Goal: Task Accomplishment & Management: Manage account settings

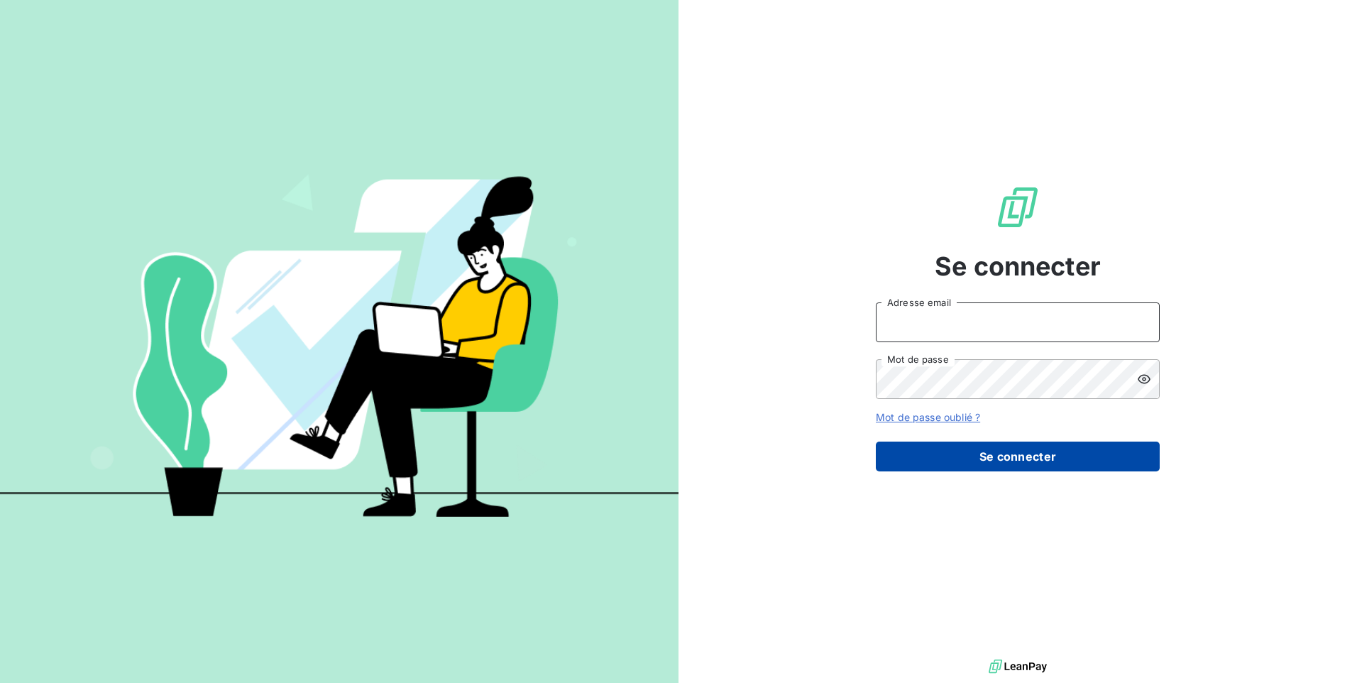
type input "contact@lerat-location.fr"
click at [982, 466] on button "Se connecter" at bounding box center [1018, 457] width 284 height 30
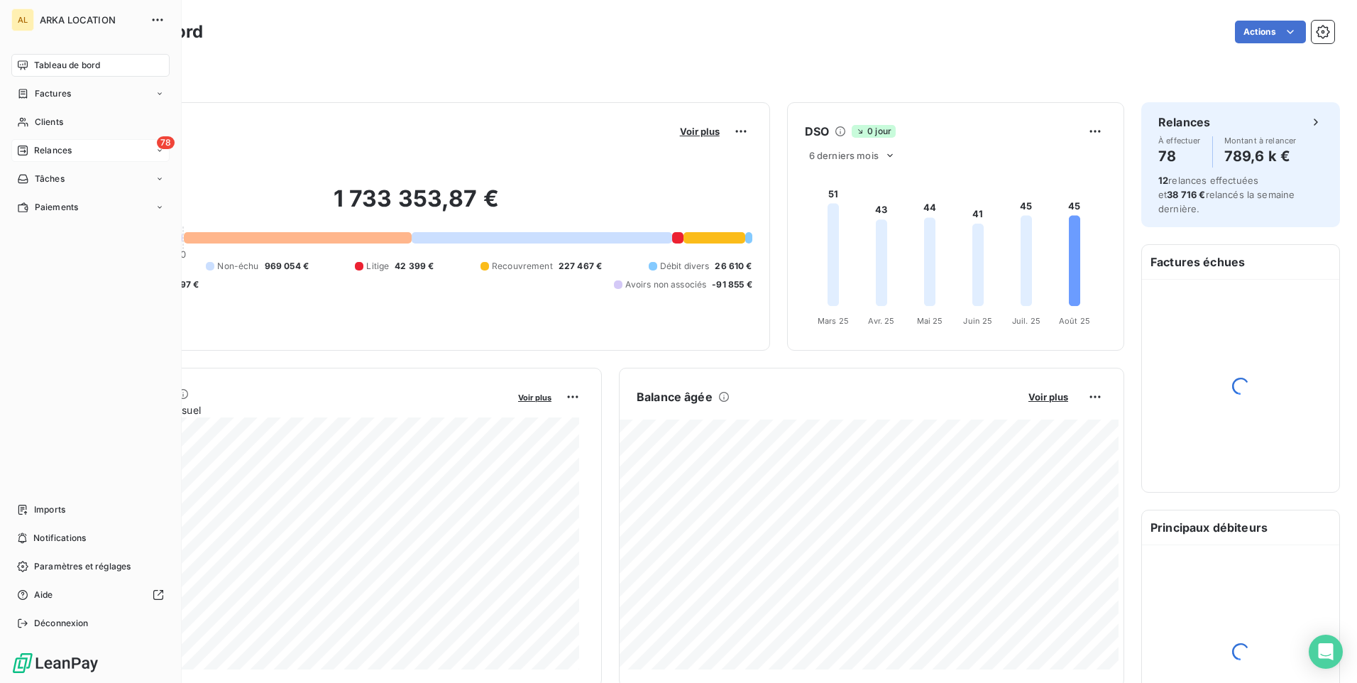
click at [53, 144] on span "Relances" at bounding box center [53, 150] width 38 height 13
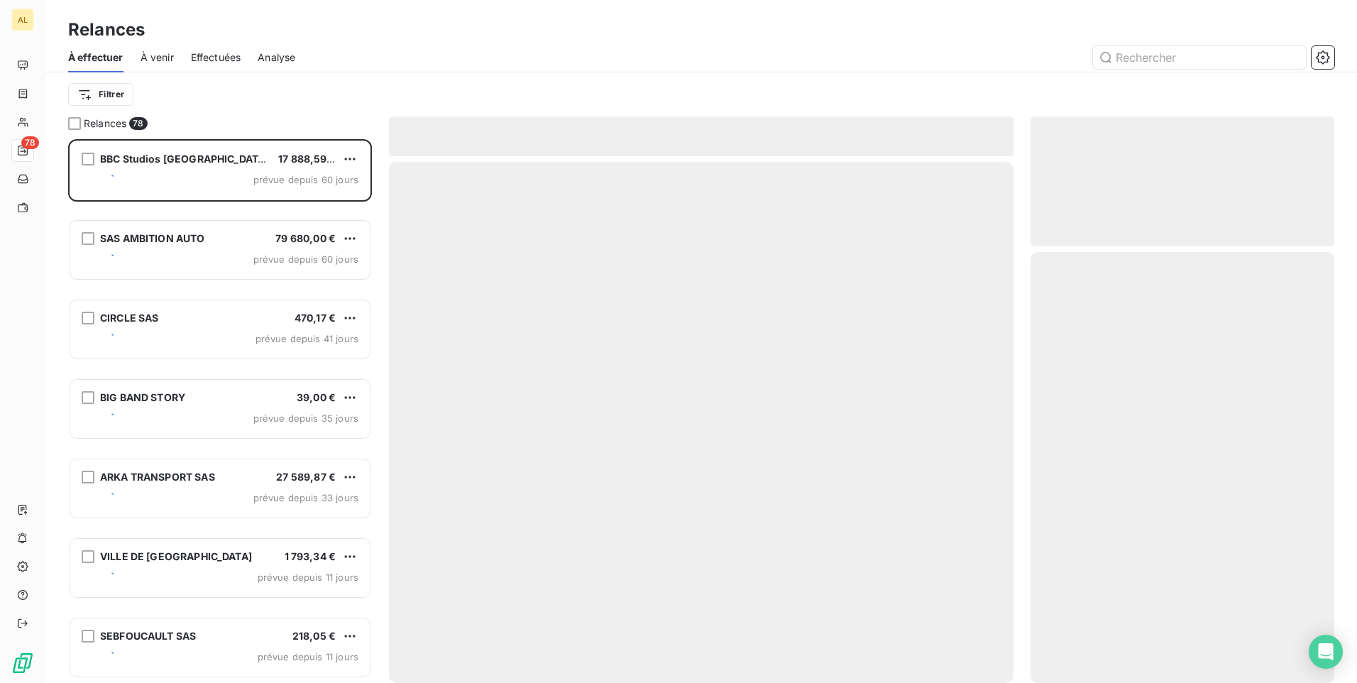
scroll to position [533, 293]
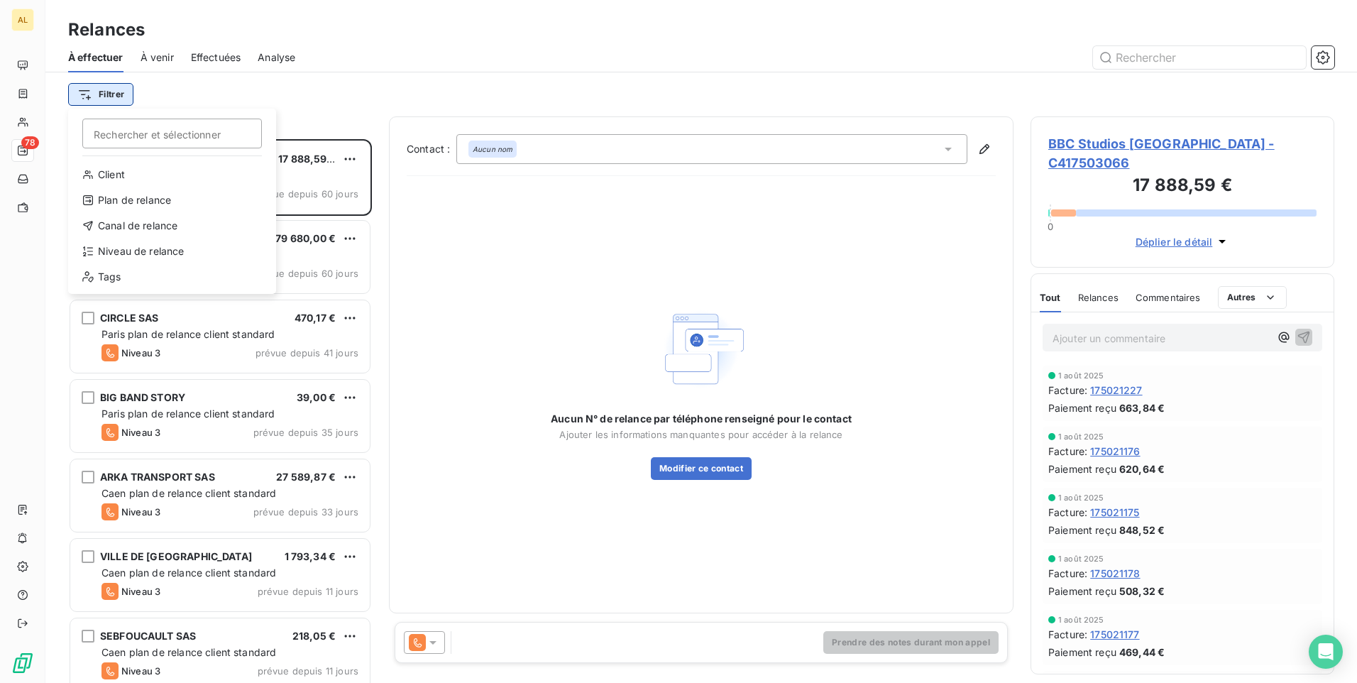
click at [113, 92] on html "AL 78 Relances À effectuer À venir Effectuées Analyse Filtrer Rechercher et sél…" at bounding box center [678, 341] width 1357 height 683
click at [127, 251] on div "Niveau de relance" at bounding box center [172, 251] width 197 height 23
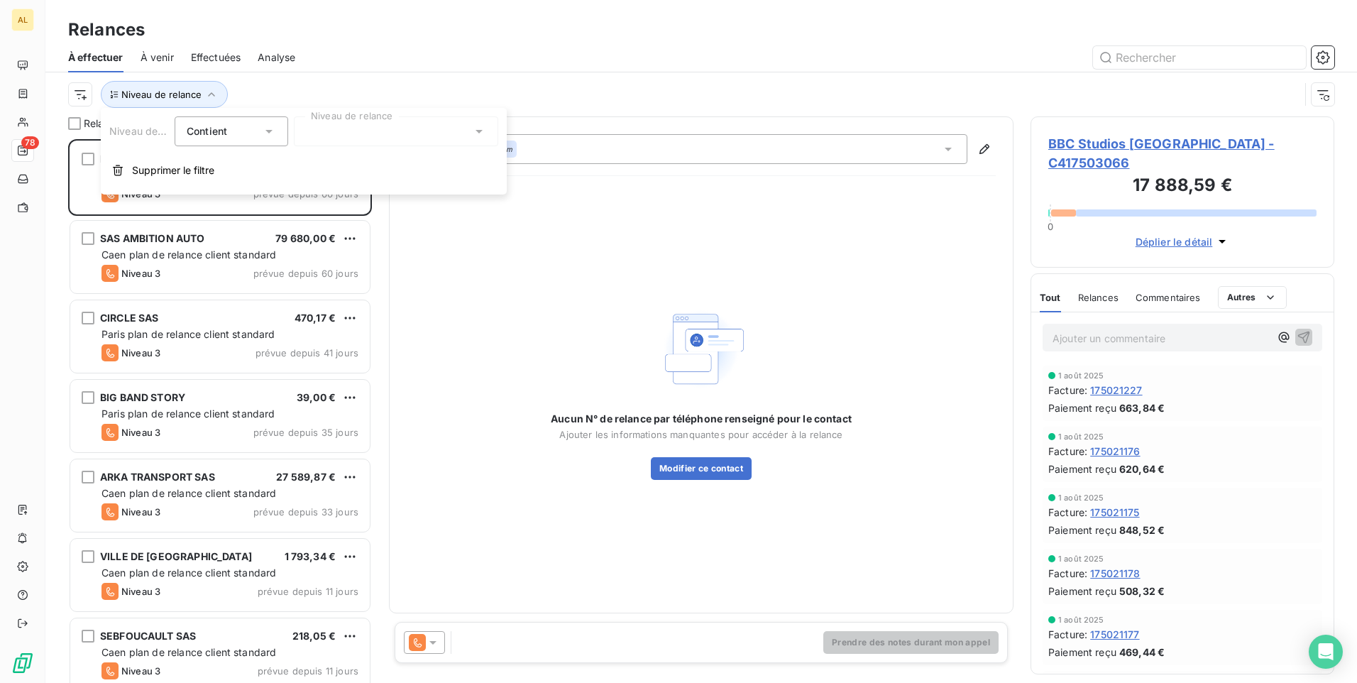
click at [335, 125] on div at bounding box center [396, 131] width 204 height 30
drag, startPoint x: 341, startPoint y: 165, endPoint x: 357, endPoint y: 168, distance: 16.0
click at [342, 165] on span "Notification" at bounding box center [348, 162] width 55 height 14
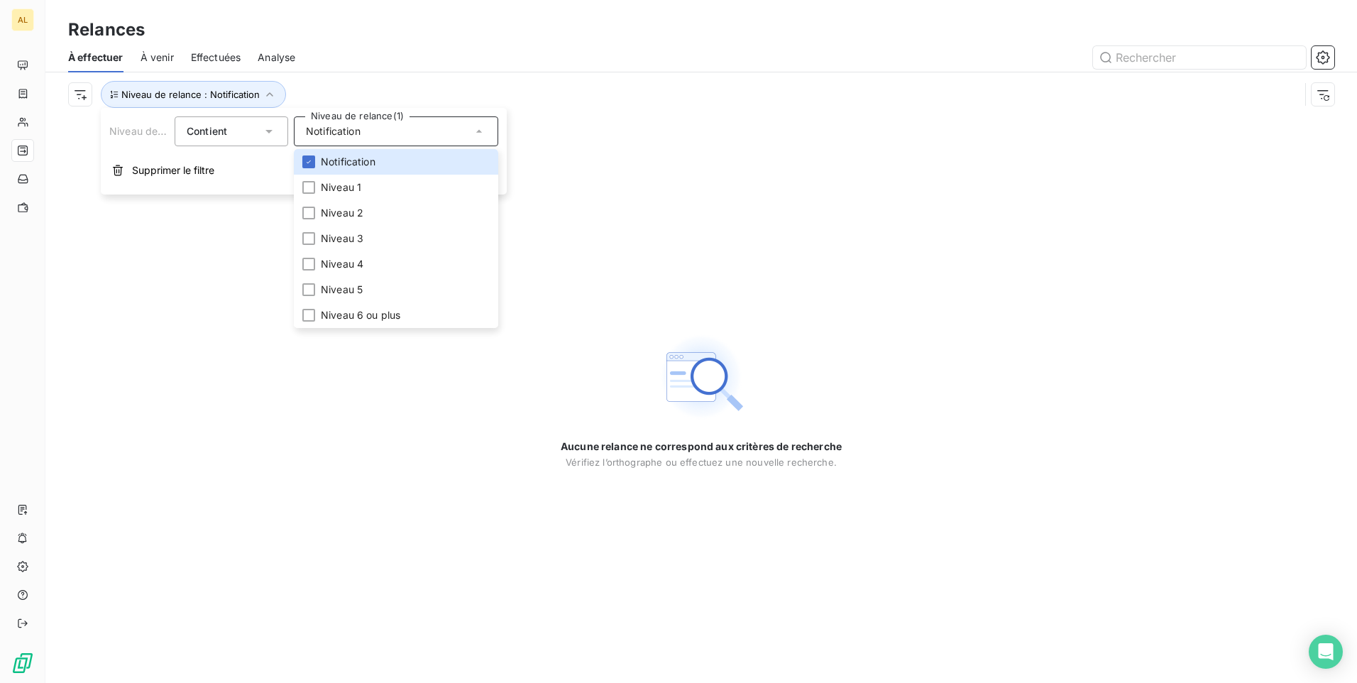
drag, startPoint x: 444, startPoint y: 64, endPoint x: 316, endPoint y: 127, distance: 142.6
click at [444, 63] on div at bounding box center [823, 57] width 1022 height 23
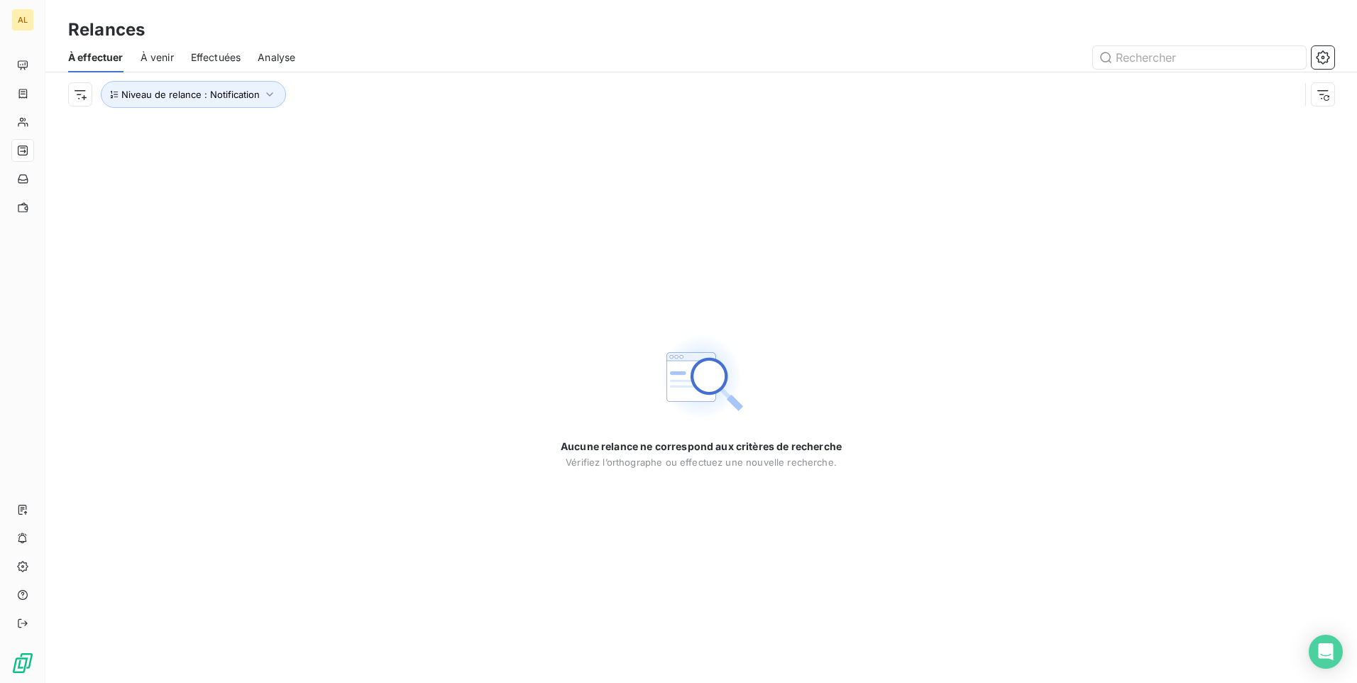
click at [151, 56] on span "À venir" at bounding box center [157, 57] width 33 height 14
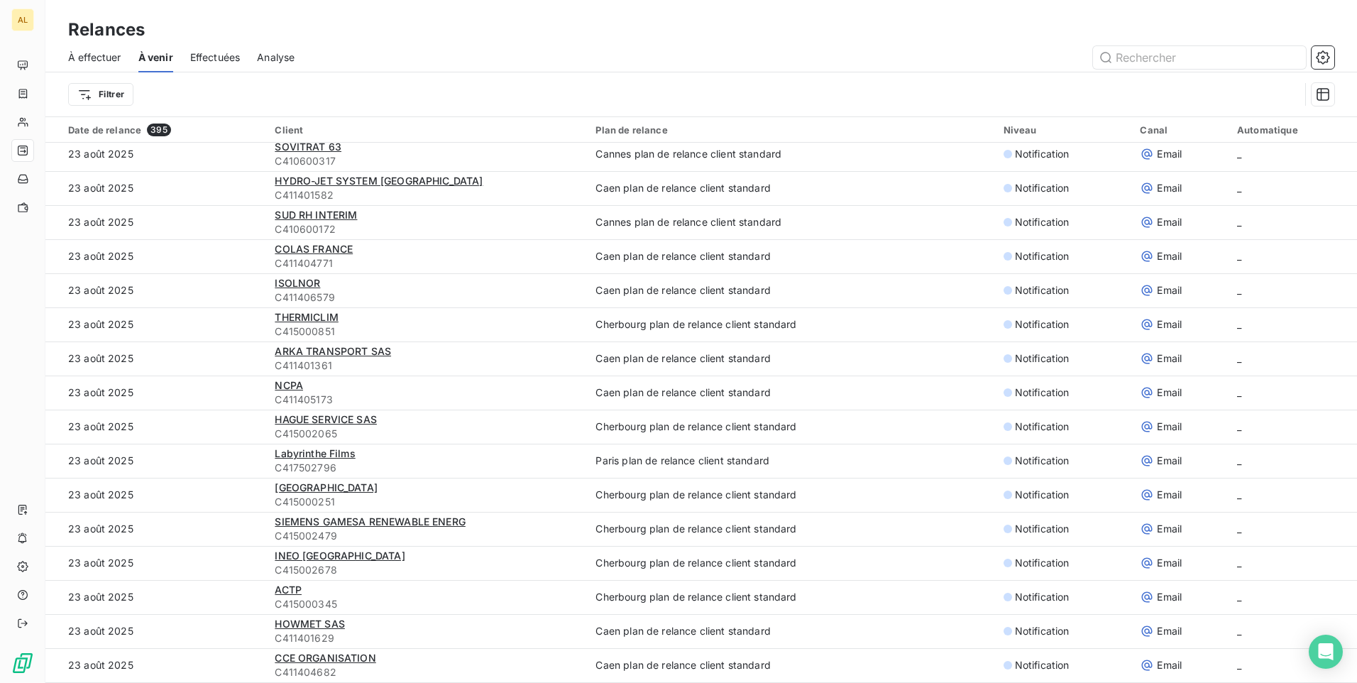
scroll to position [2840, 0]
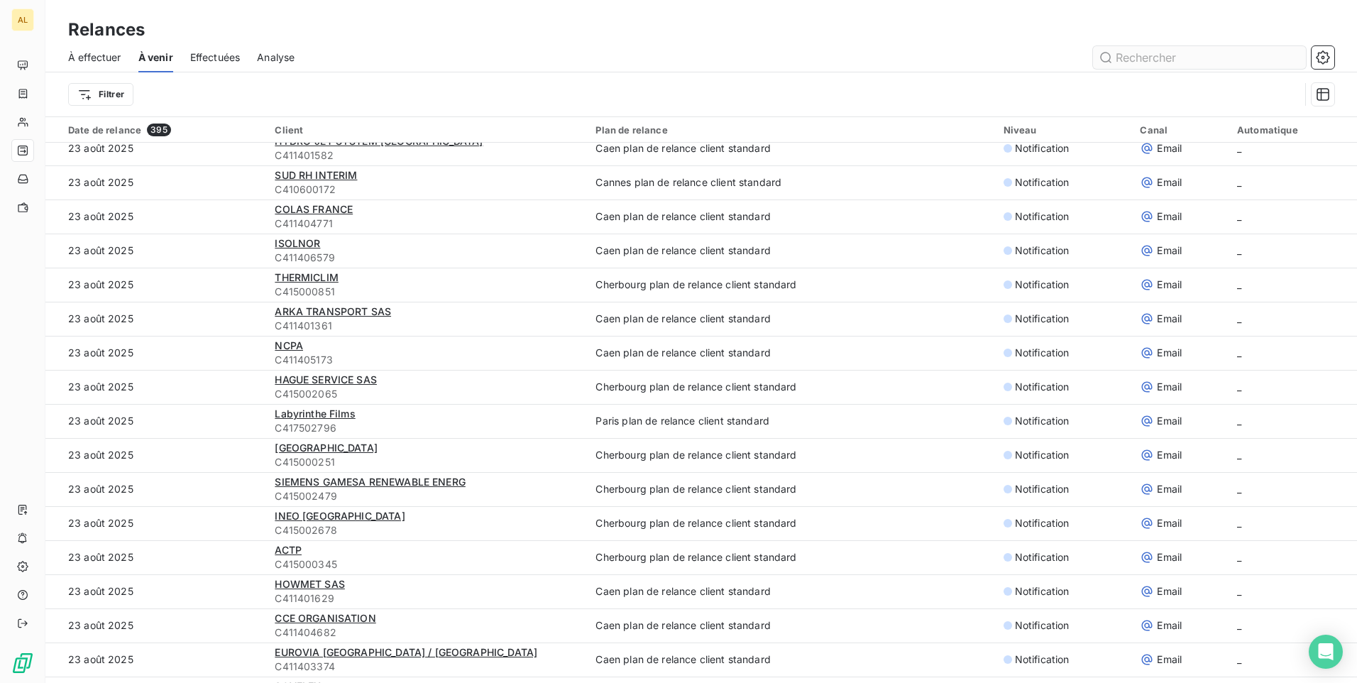
click at [1149, 59] on input "text" at bounding box center [1199, 57] width 213 height 23
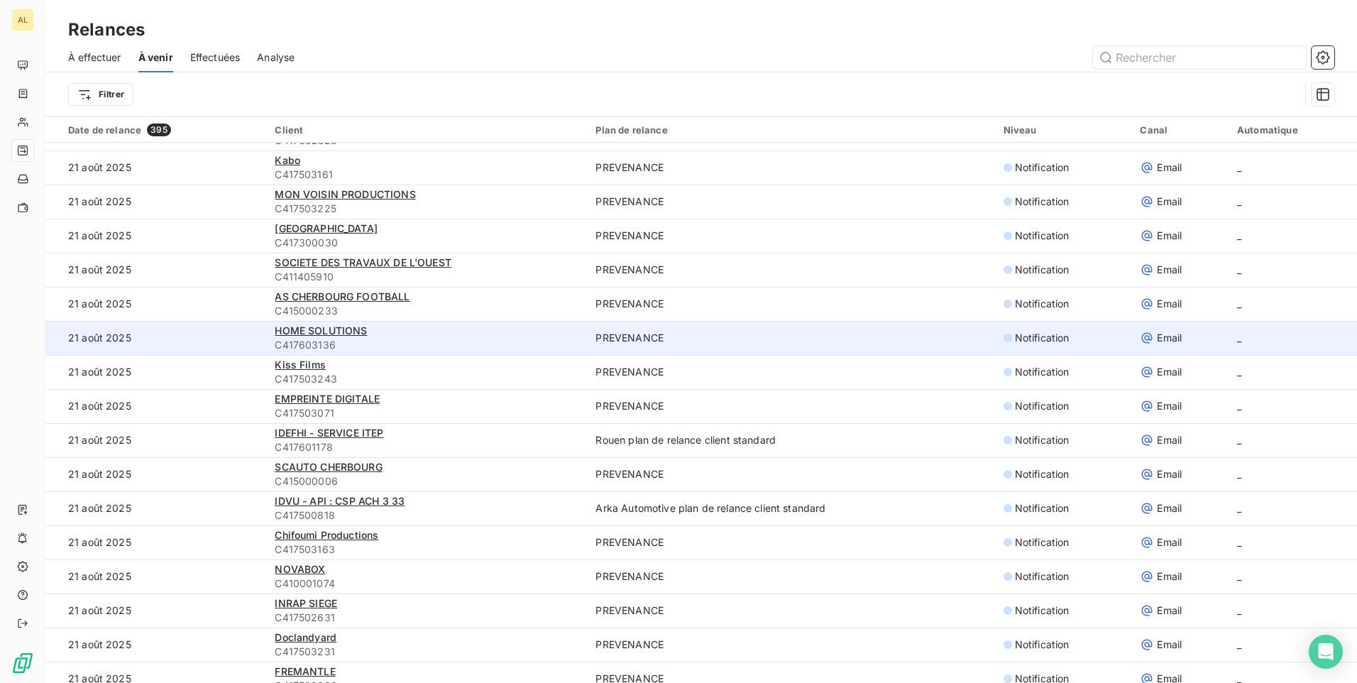
scroll to position [0, 0]
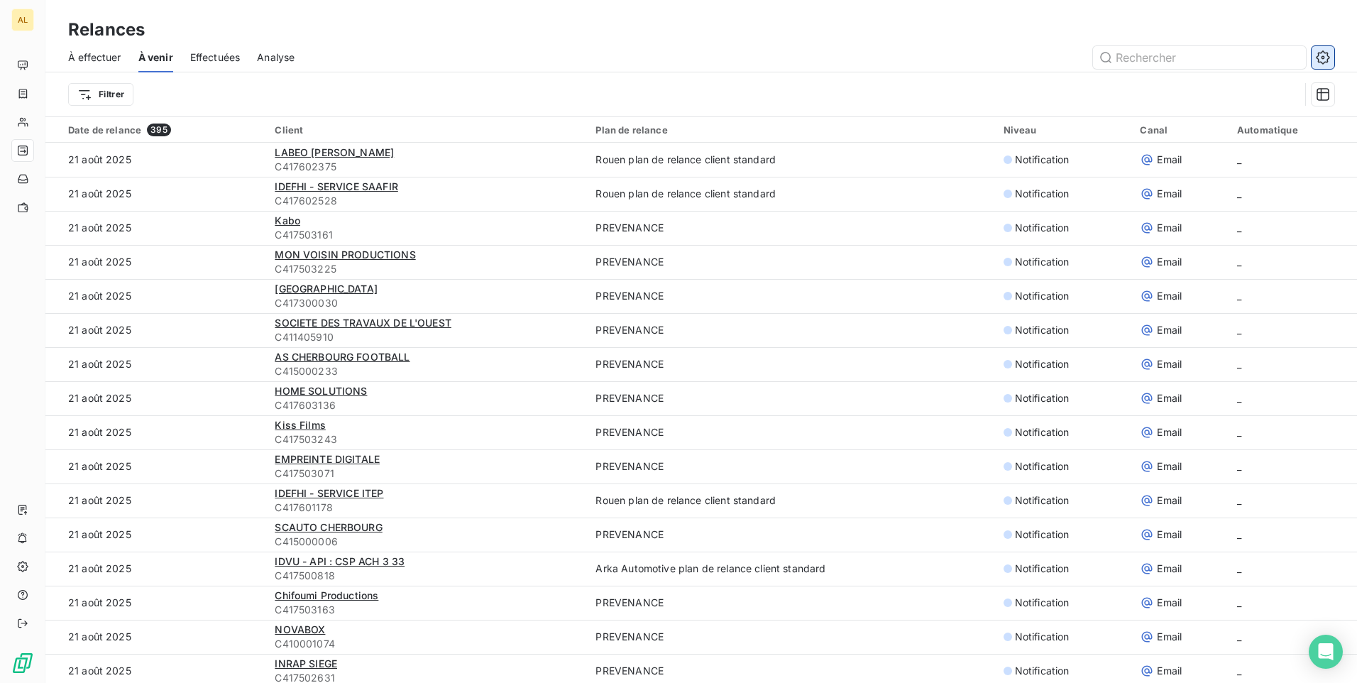
click at [1318, 50] on icon "button" at bounding box center [1323, 57] width 14 height 14
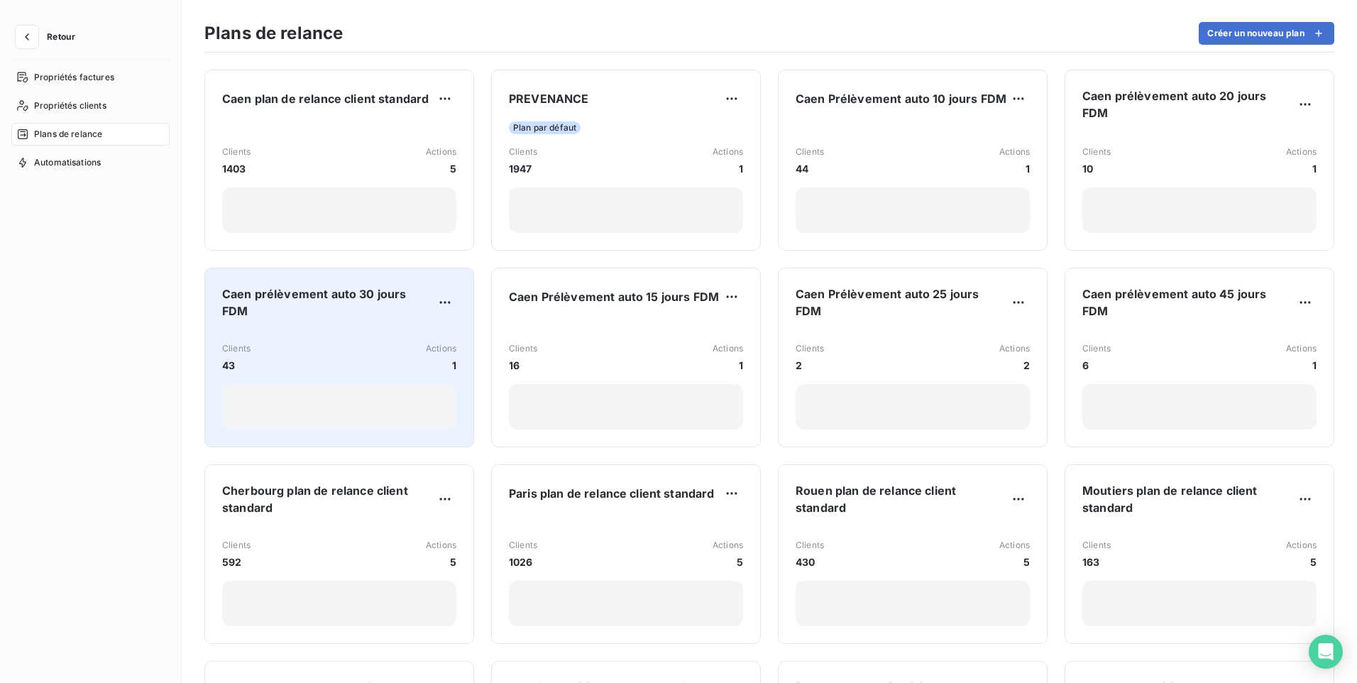
click at [269, 345] on div "Clients 43 Actions 1" at bounding box center [339, 357] width 234 height 31
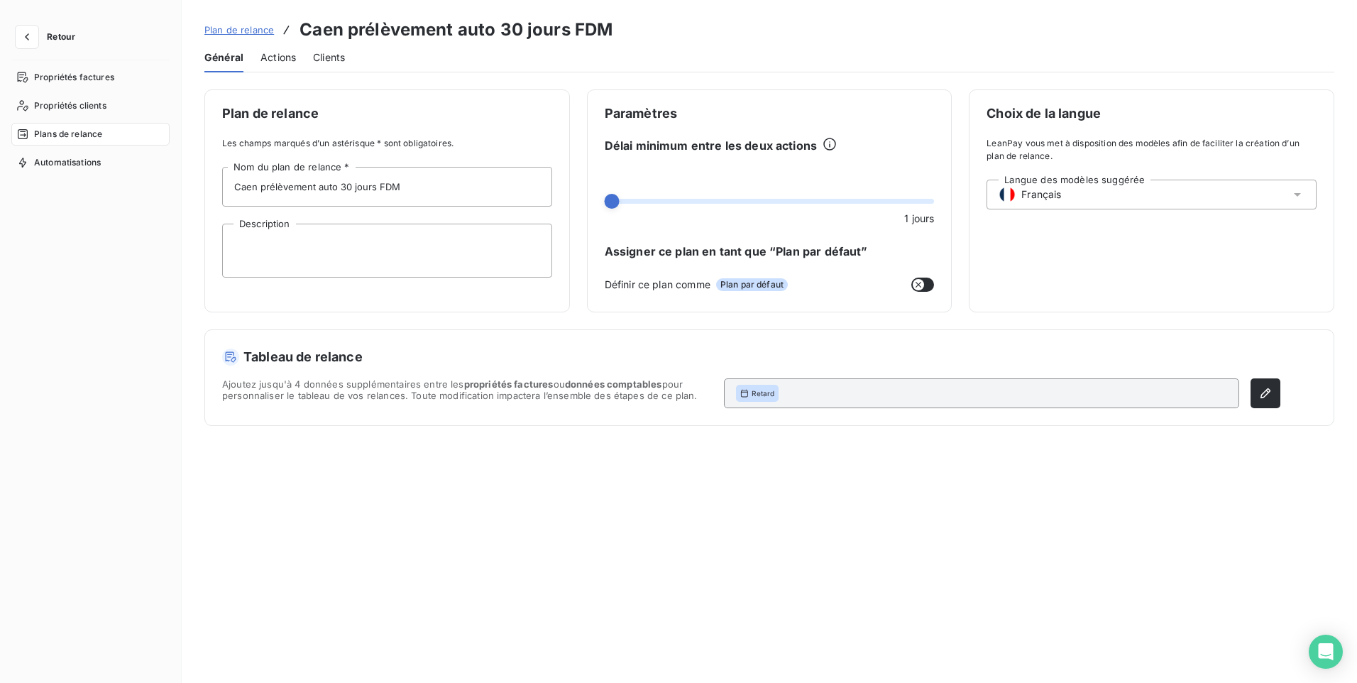
click at [271, 60] on span "Actions" at bounding box center [278, 57] width 35 height 14
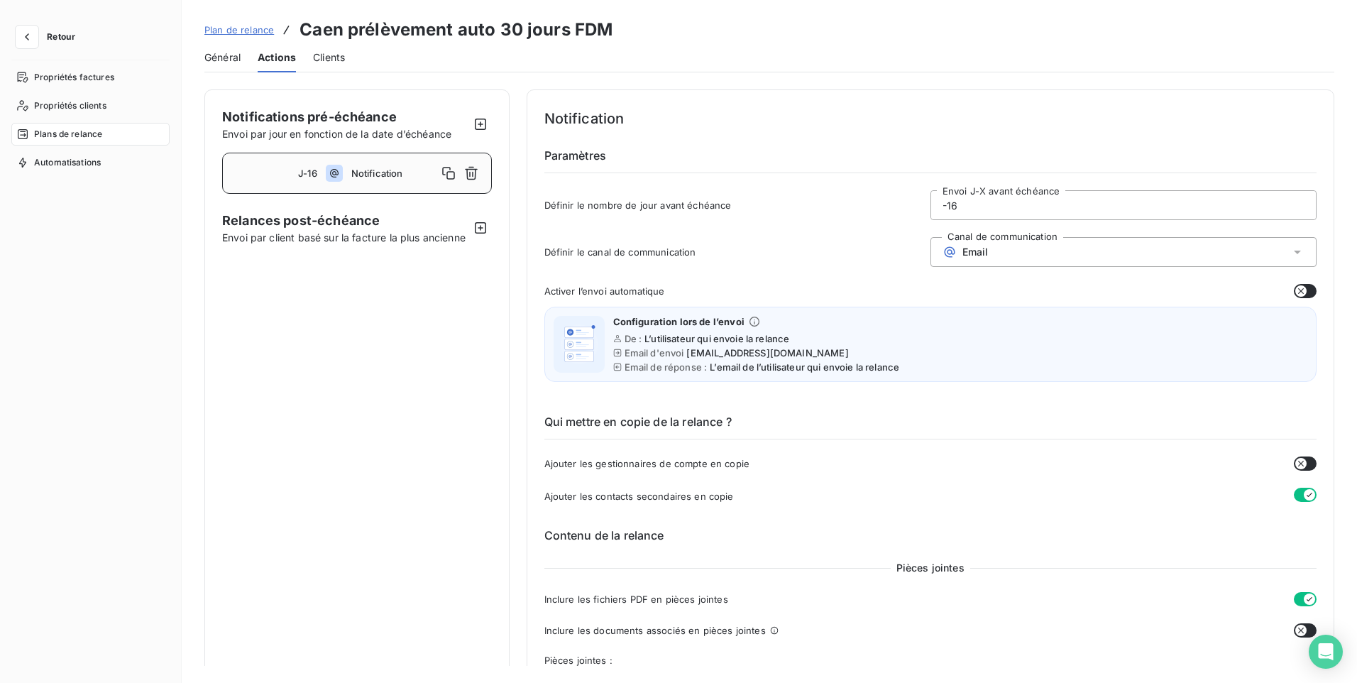
click at [57, 393] on div "Propriétés factures Propriétés clients Plans de relance Automatisations" at bounding box center [90, 361] width 158 height 591
click at [55, 37] on span "Retour" at bounding box center [61, 37] width 28 height 9
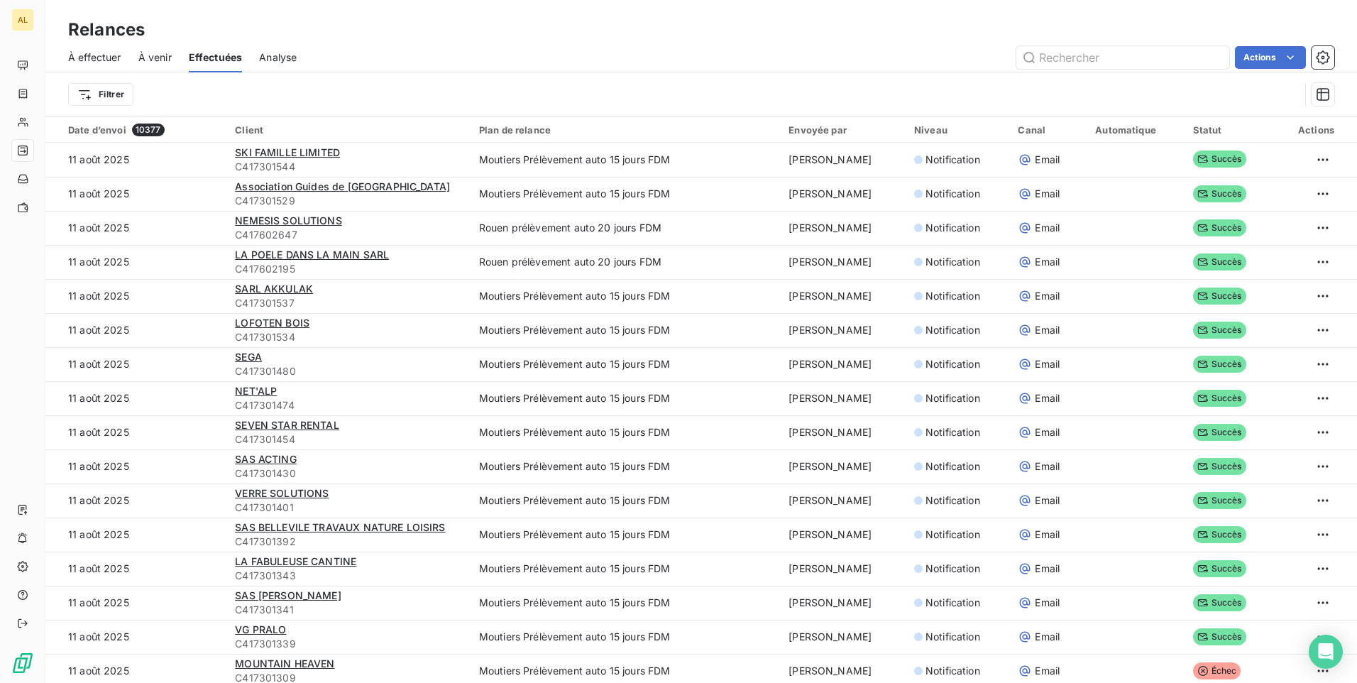
click at [217, 58] on span "Effectuées" at bounding box center [216, 57] width 54 height 14
click at [90, 55] on span "À effectuer" at bounding box center [94, 57] width 53 height 14
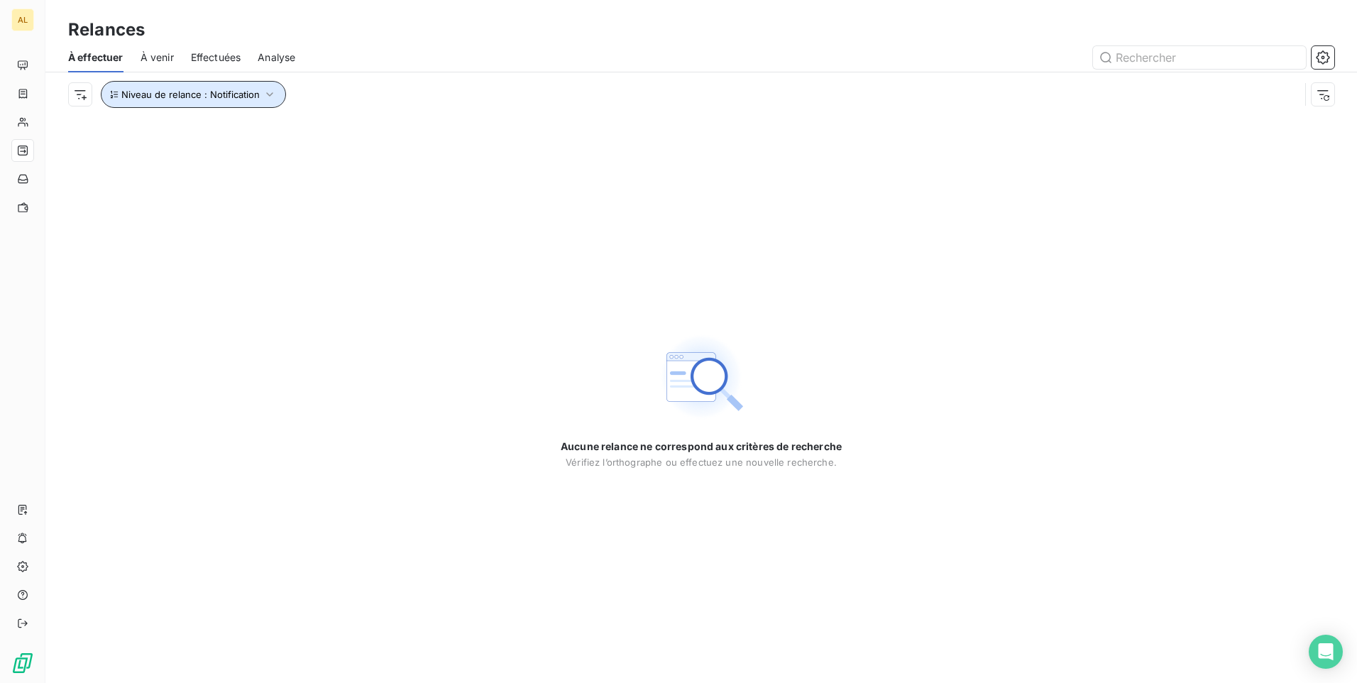
drag, startPoint x: 171, startPoint y: 87, endPoint x: 185, endPoint y: 97, distance: 16.9
click at [172, 88] on button "Niveau de relance : Notification" at bounding box center [193, 94] width 185 height 27
click at [1325, 60] on icon "button" at bounding box center [1323, 57] width 14 height 14
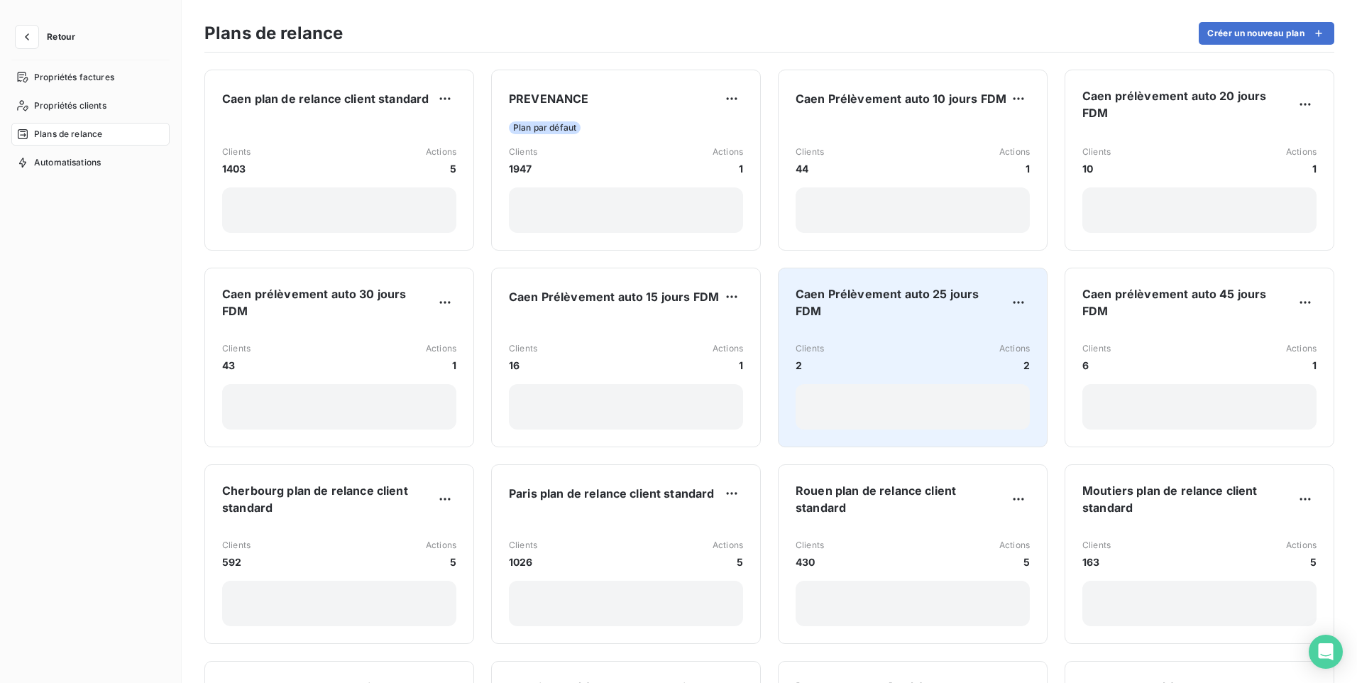
click at [860, 331] on div "Clients 2 Actions 2" at bounding box center [913, 380] width 234 height 99
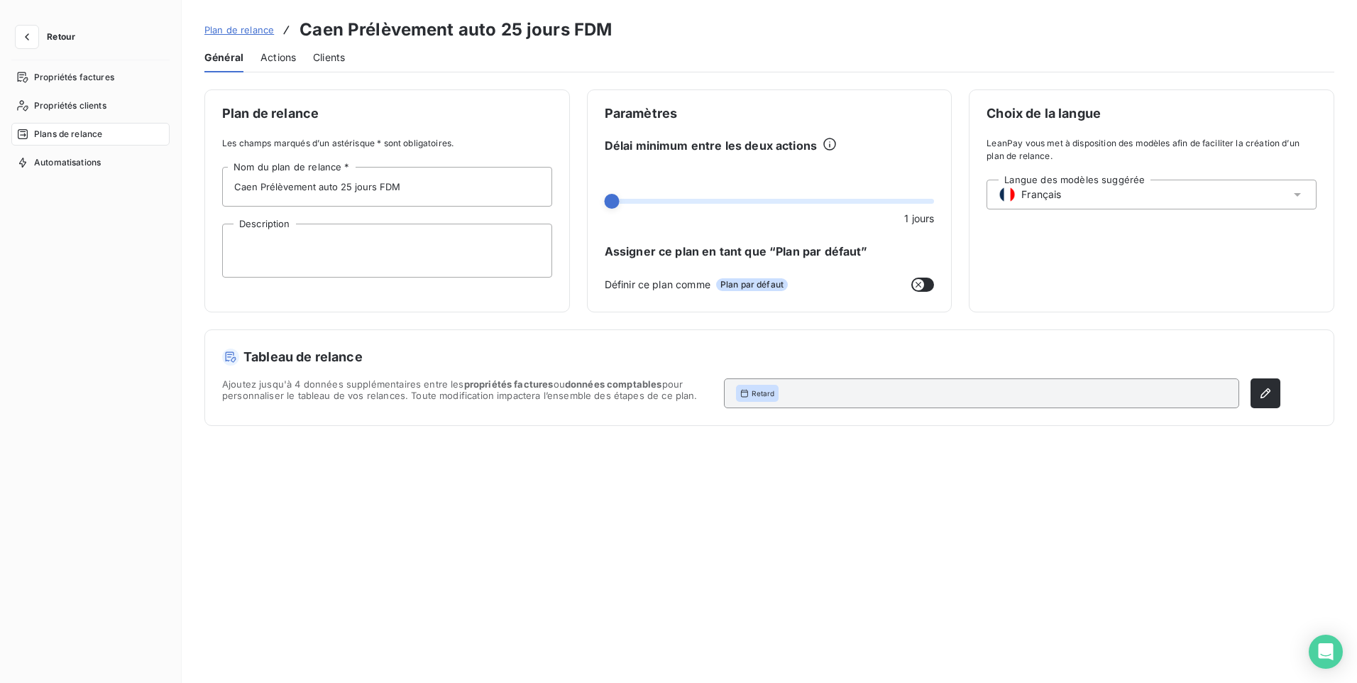
click at [287, 55] on span "Actions" at bounding box center [278, 57] width 35 height 14
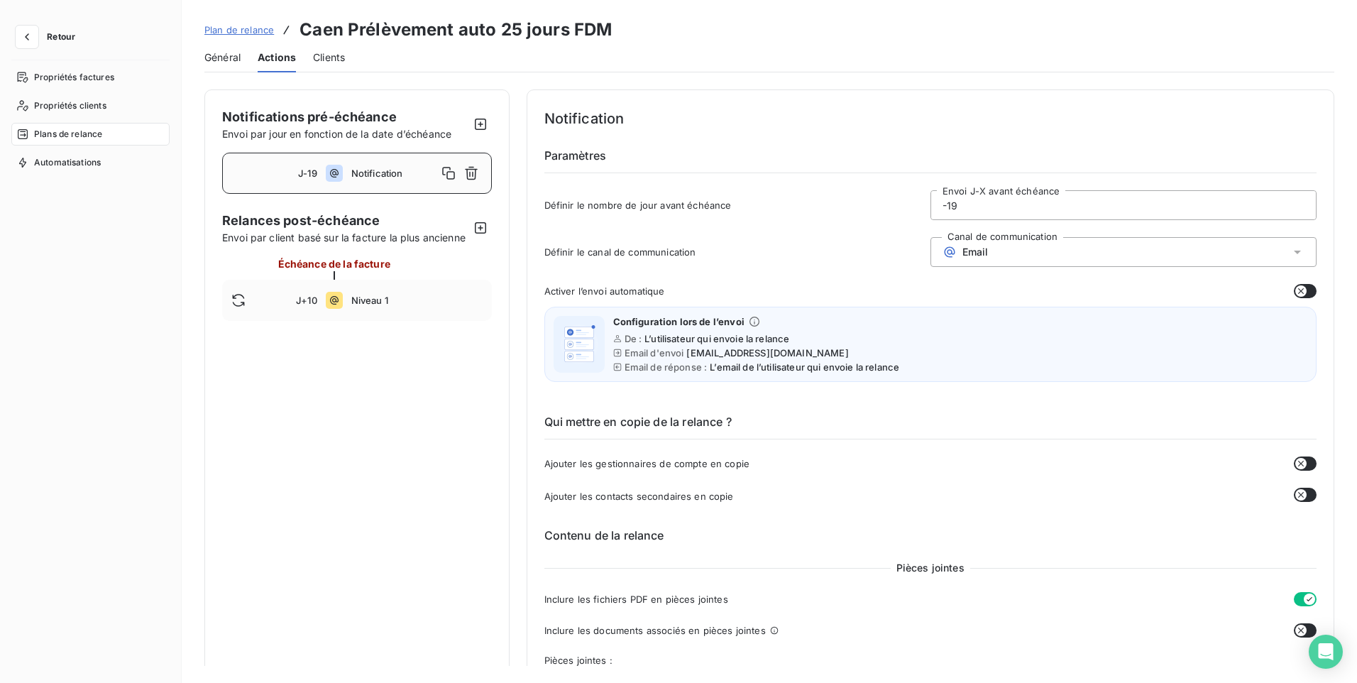
drag, startPoint x: 223, startPoint y: 54, endPoint x: 215, endPoint y: 55, distance: 7.9
click at [223, 54] on span "Général" at bounding box center [222, 57] width 36 height 14
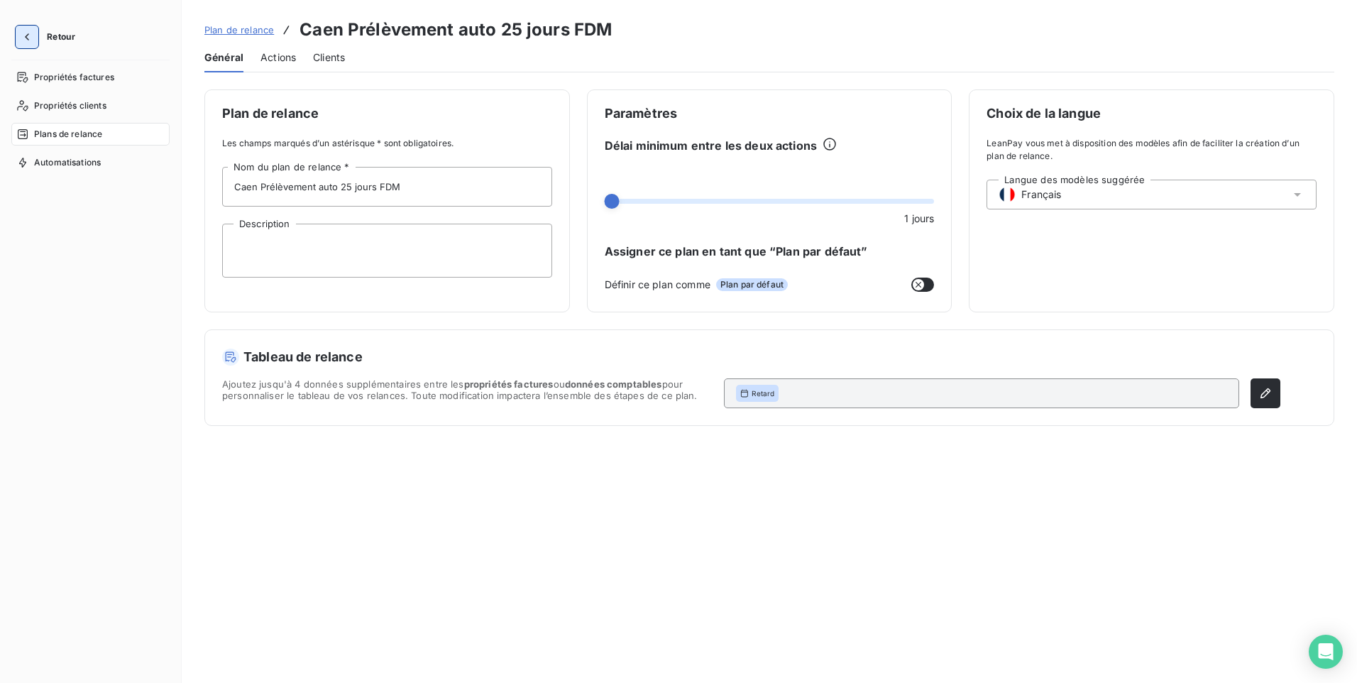
click at [18, 35] on button "button" at bounding box center [27, 37] width 23 height 23
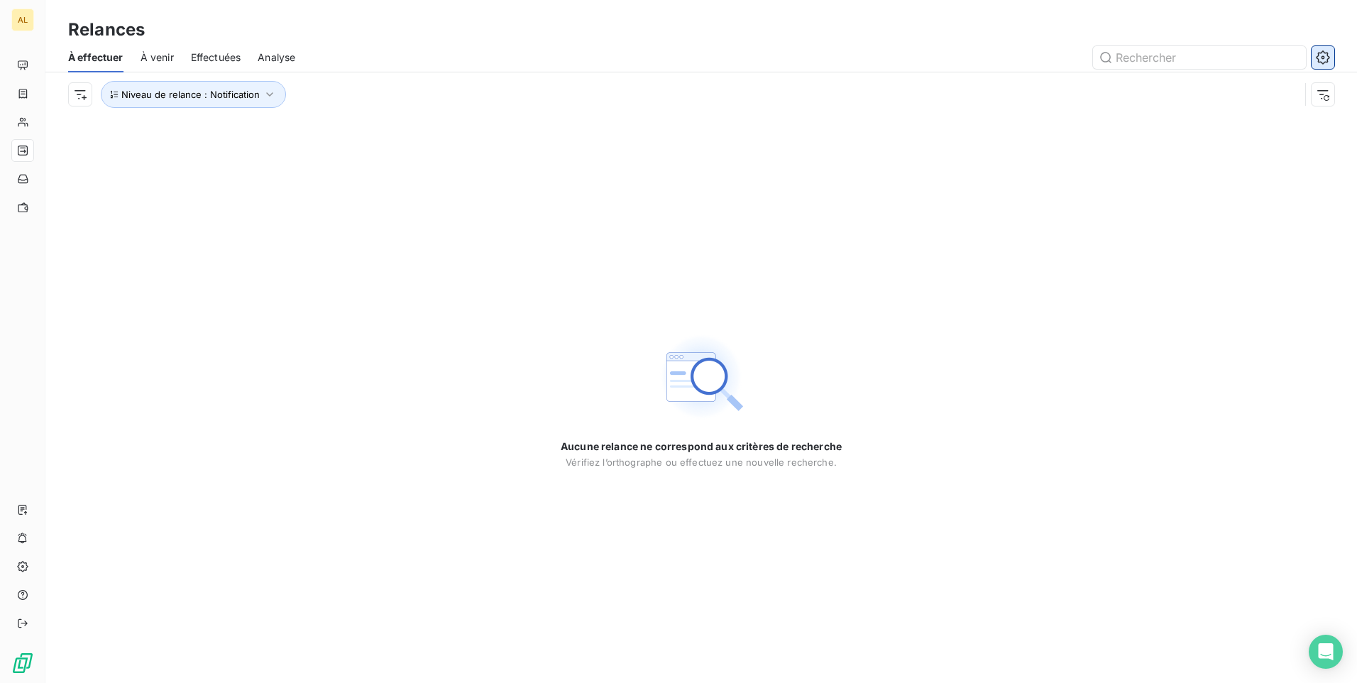
click at [1328, 56] on icon "button" at bounding box center [1323, 57] width 14 height 14
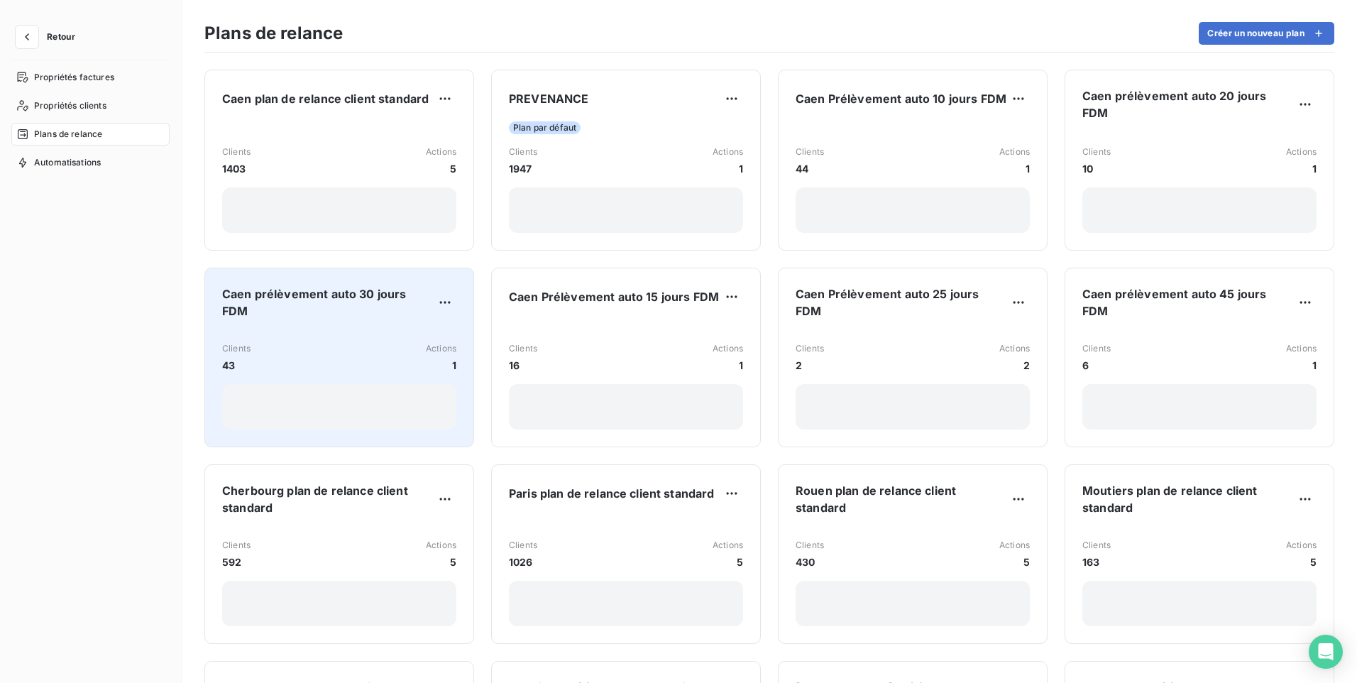
click at [318, 349] on div "Clients 43 Actions 1" at bounding box center [339, 357] width 234 height 31
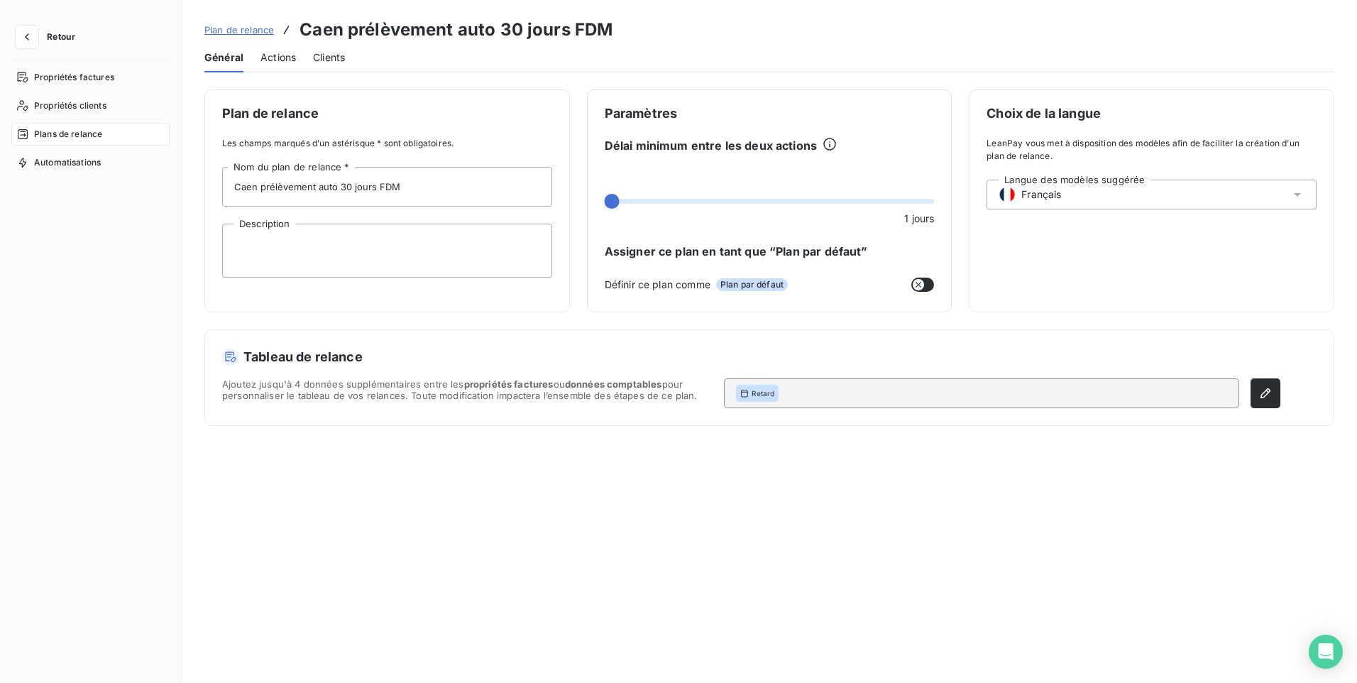
click at [271, 56] on span "Actions" at bounding box center [278, 57] width 35 height 14
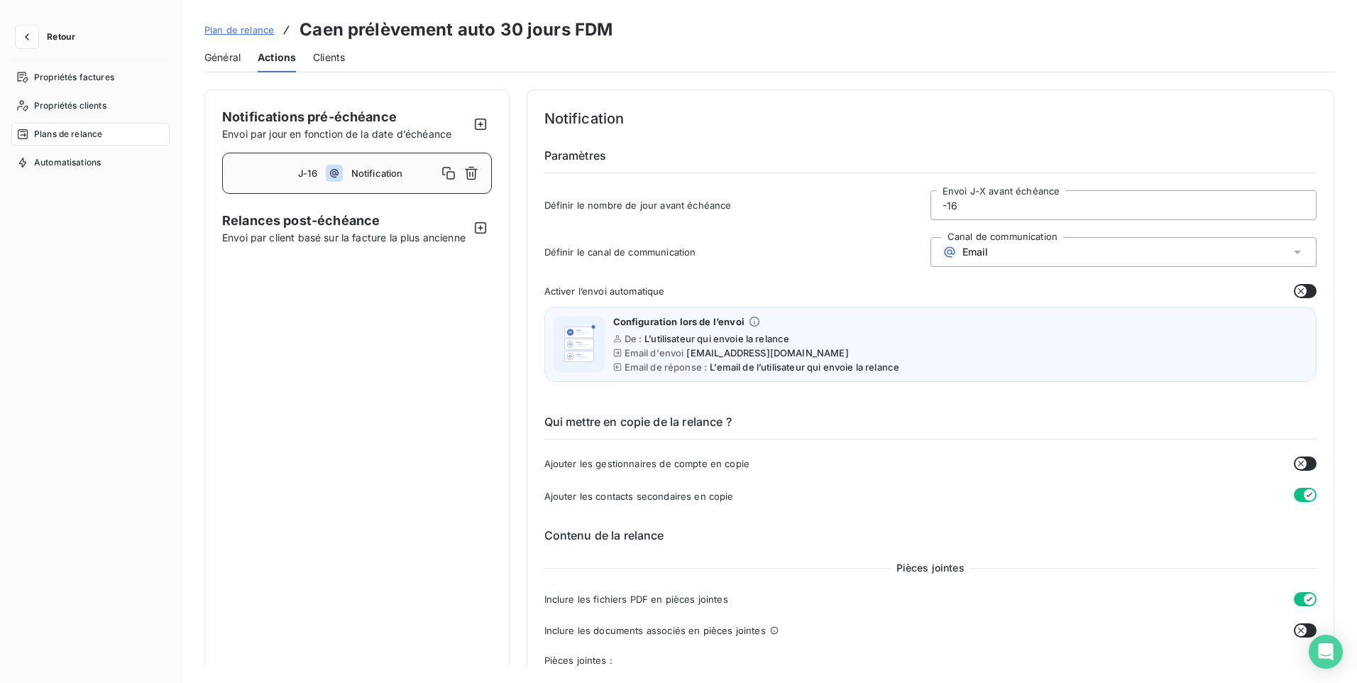
click at [960, 201] on input "-16" at bounding box center [1123, 205] width 385 height 28
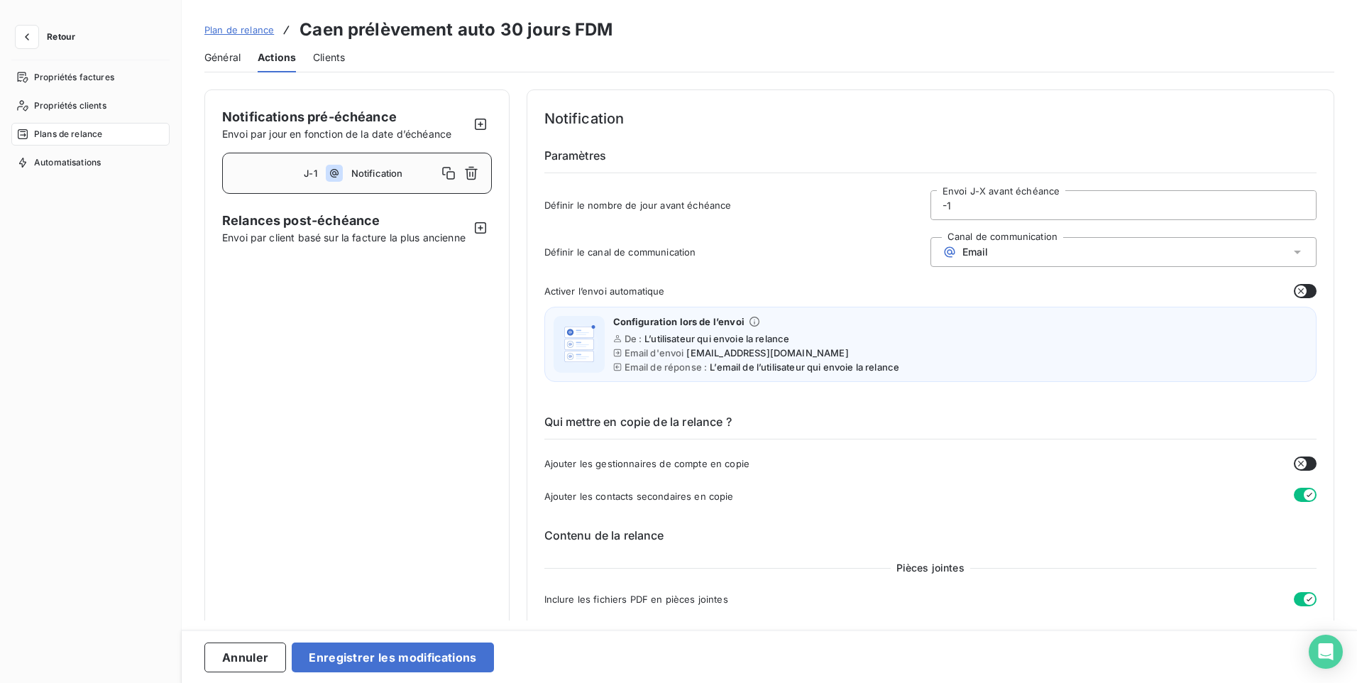
type input "-10"
click at [370, 664] on button "Enregistrer les modifications" at bounding box center [393, 658] width 202 height 30
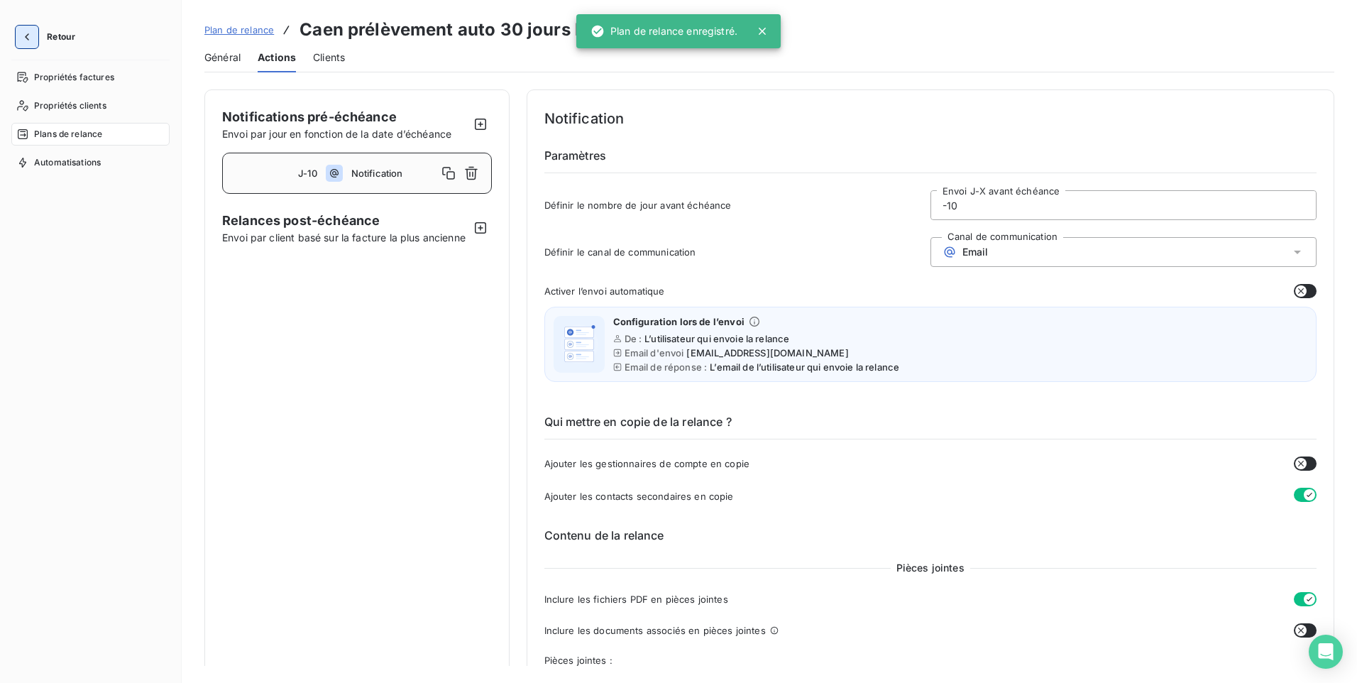
click at [29, 35] on icon "button" at bounding box center [27, 37] width 14 height 14
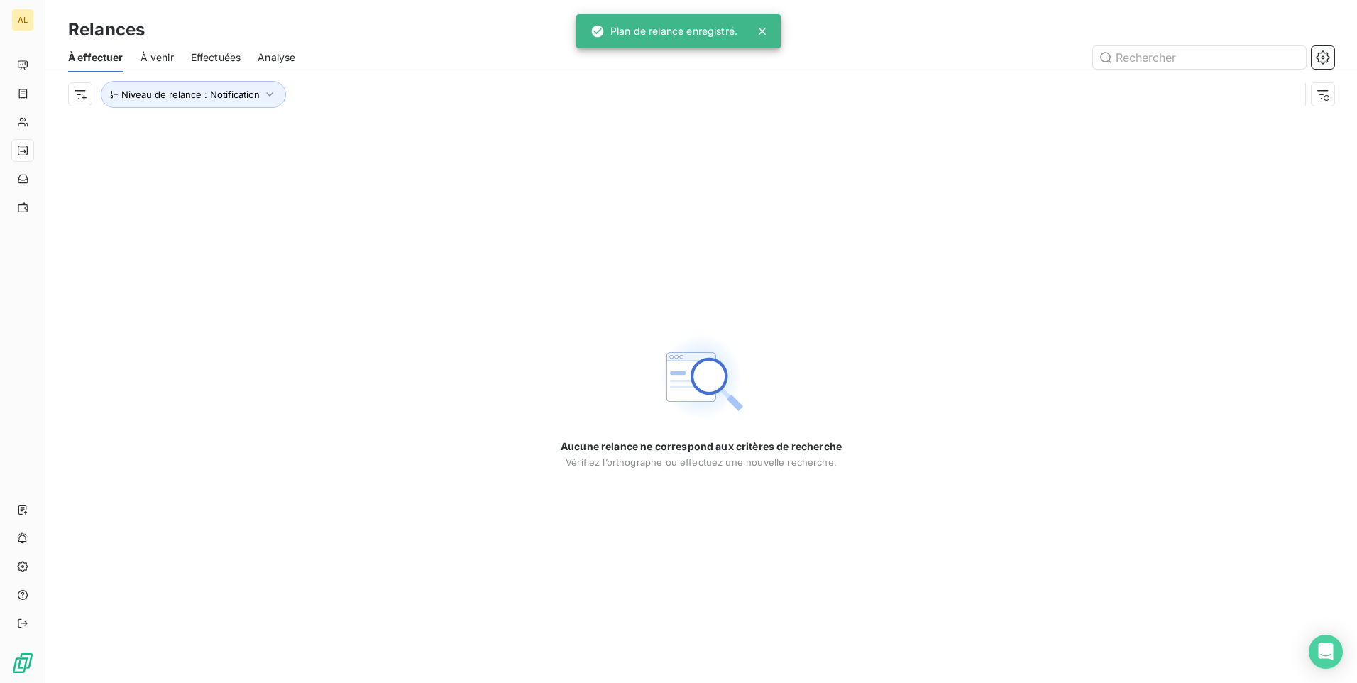
click at [164, 53] on span "À venir" at bounding box center [157, 57] width 33 height 14
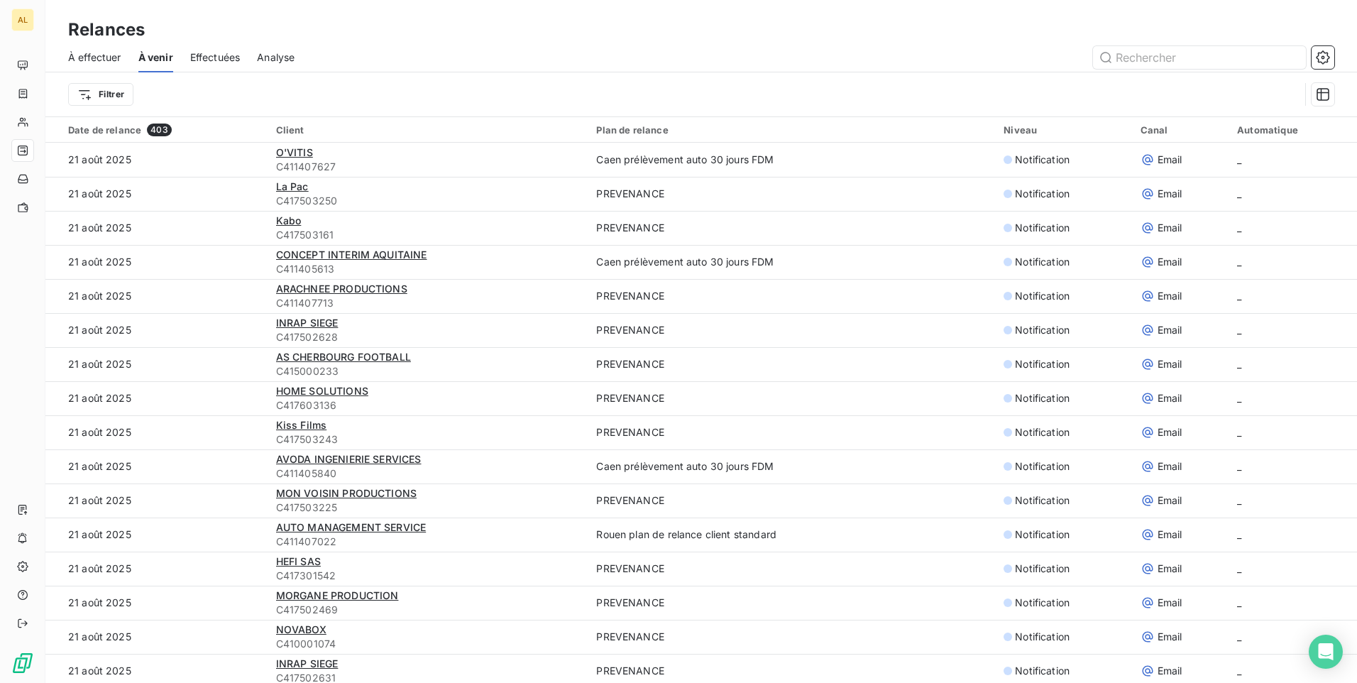
click at [104, 53] on span "À effectuer" at bounding box center [94, 57] width 53 height 14
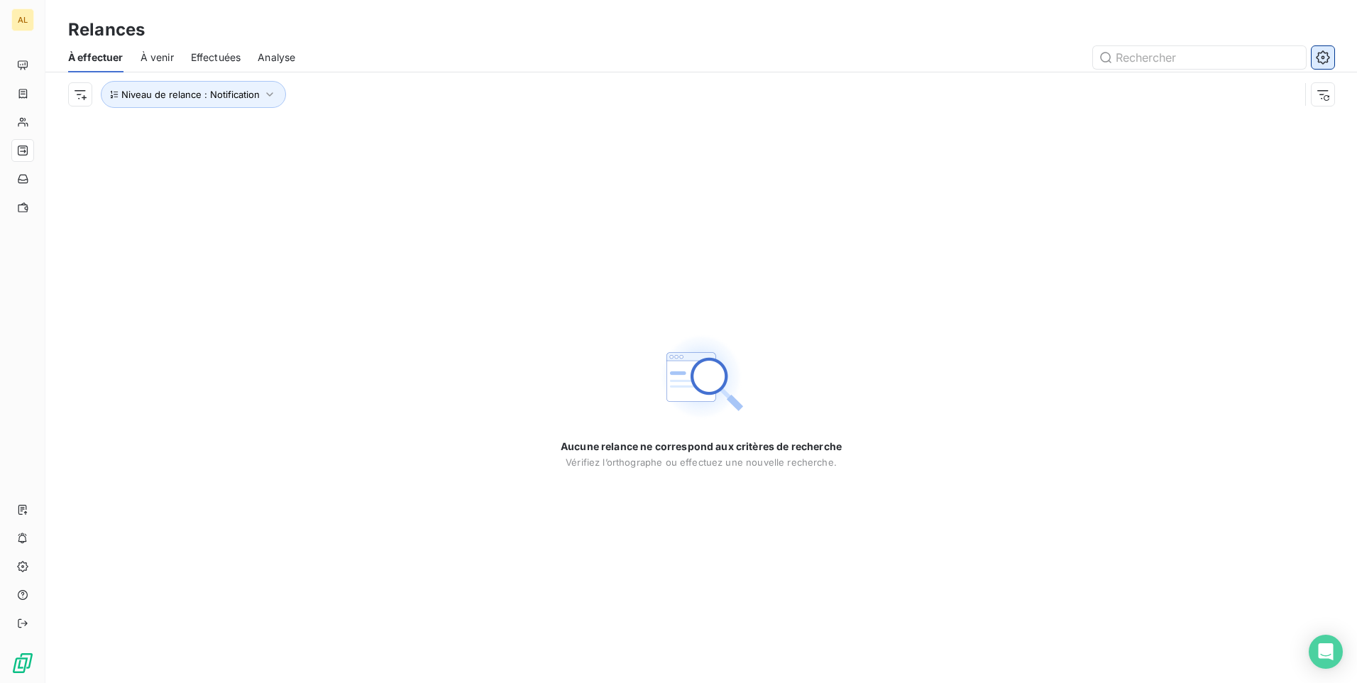
click at [1325, 64] on icon "button" at bounding box center [1323, 57] width 14 height 14
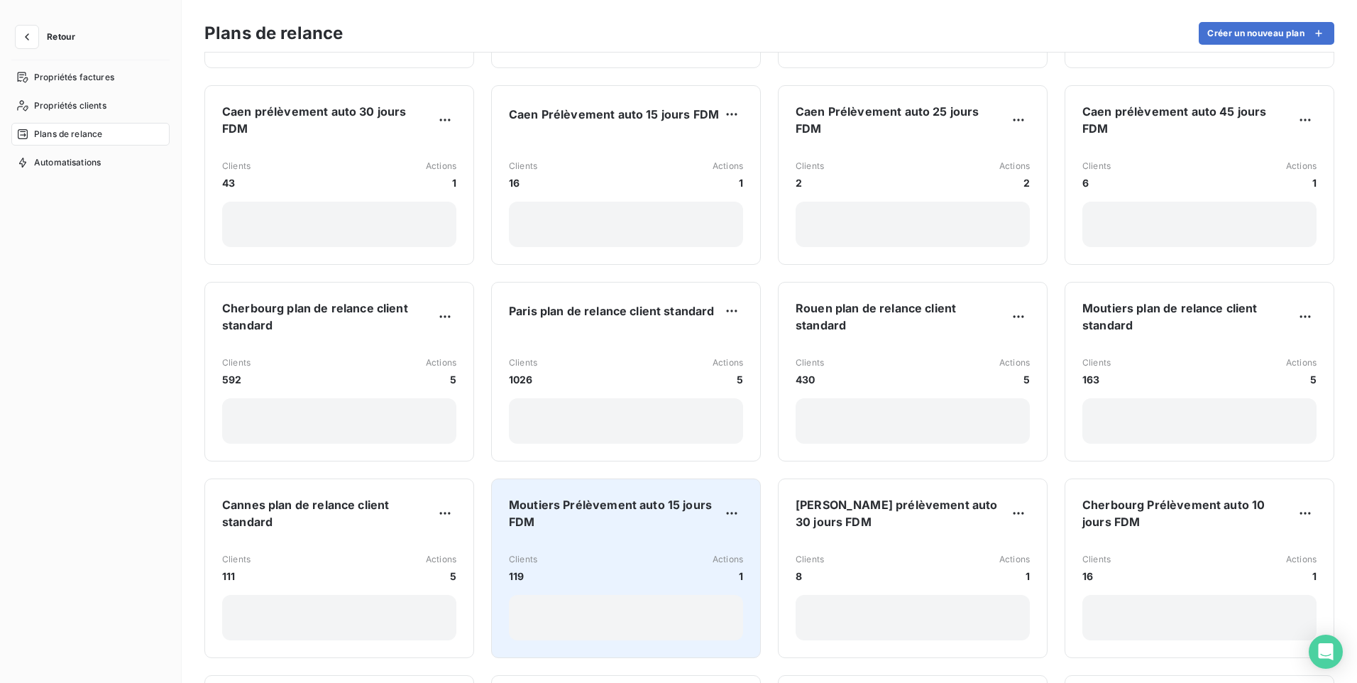
scroll to position [213, 0]
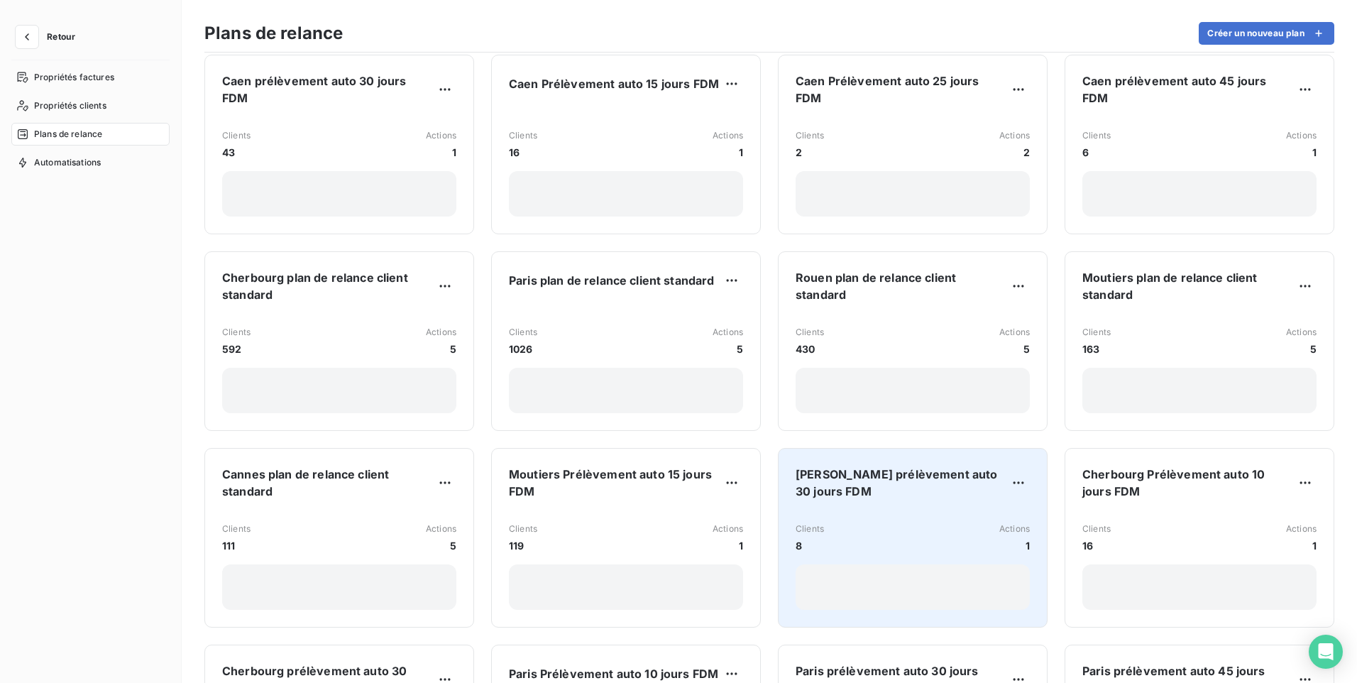
click at [919, 494] on div "[PERSON_NAME] prélèvement auto 30 jours FDM Clients 8 Actions 1" at bounding box center [913, 538] width 234 height 144
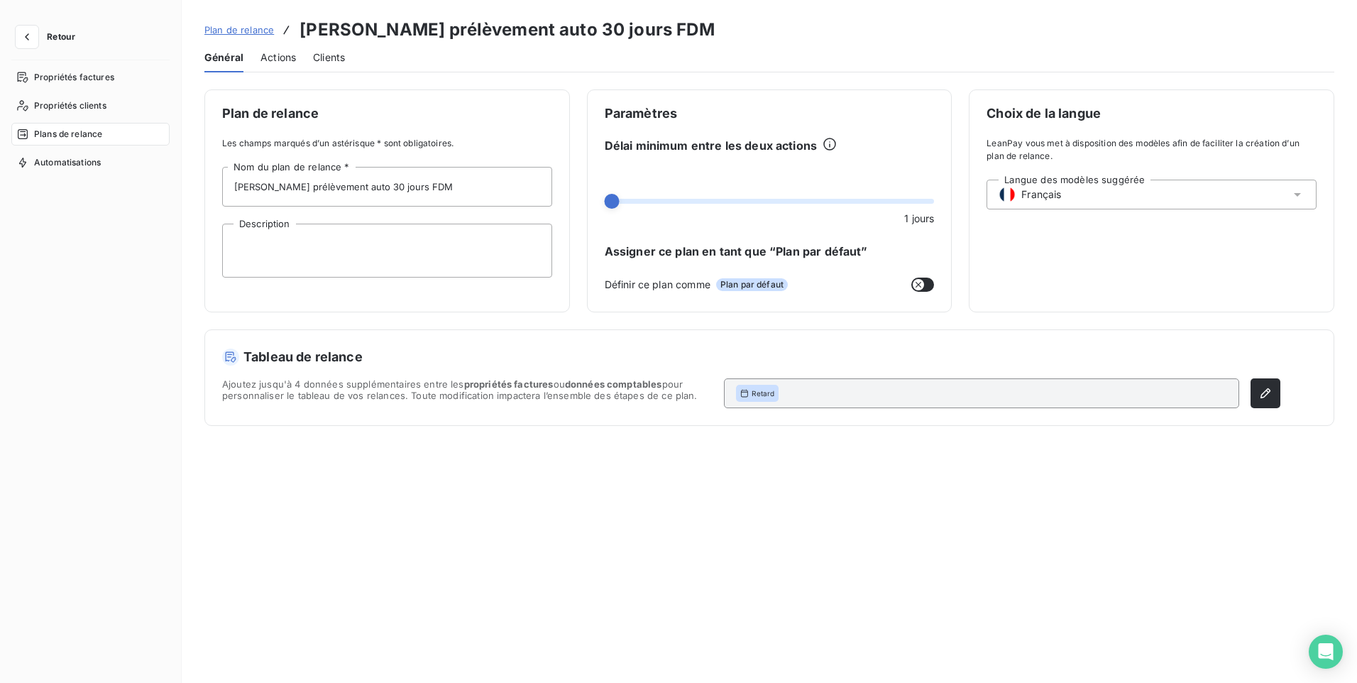
click at [271, 54] on span "Actions" at bounding box center [278, 57] width 35 height 14
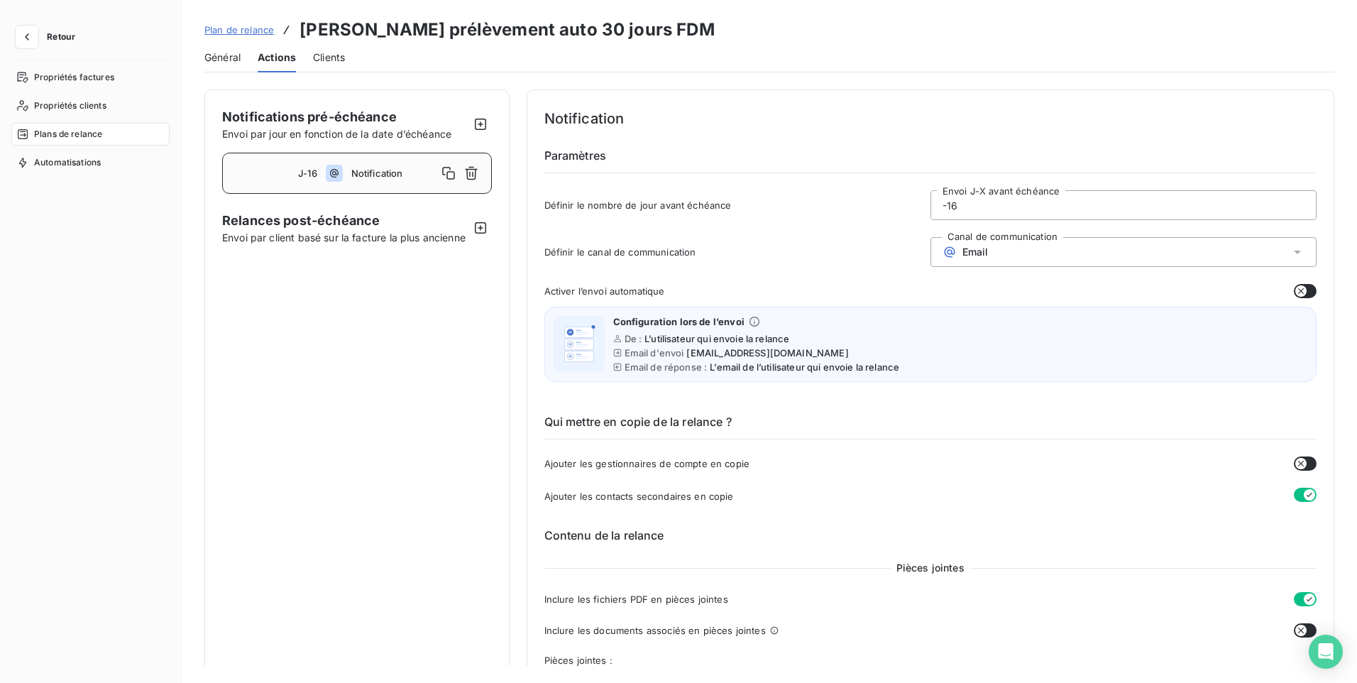
click at [962, 212] on input "-16" at bounding box center [1123, 205] width 385 height 28
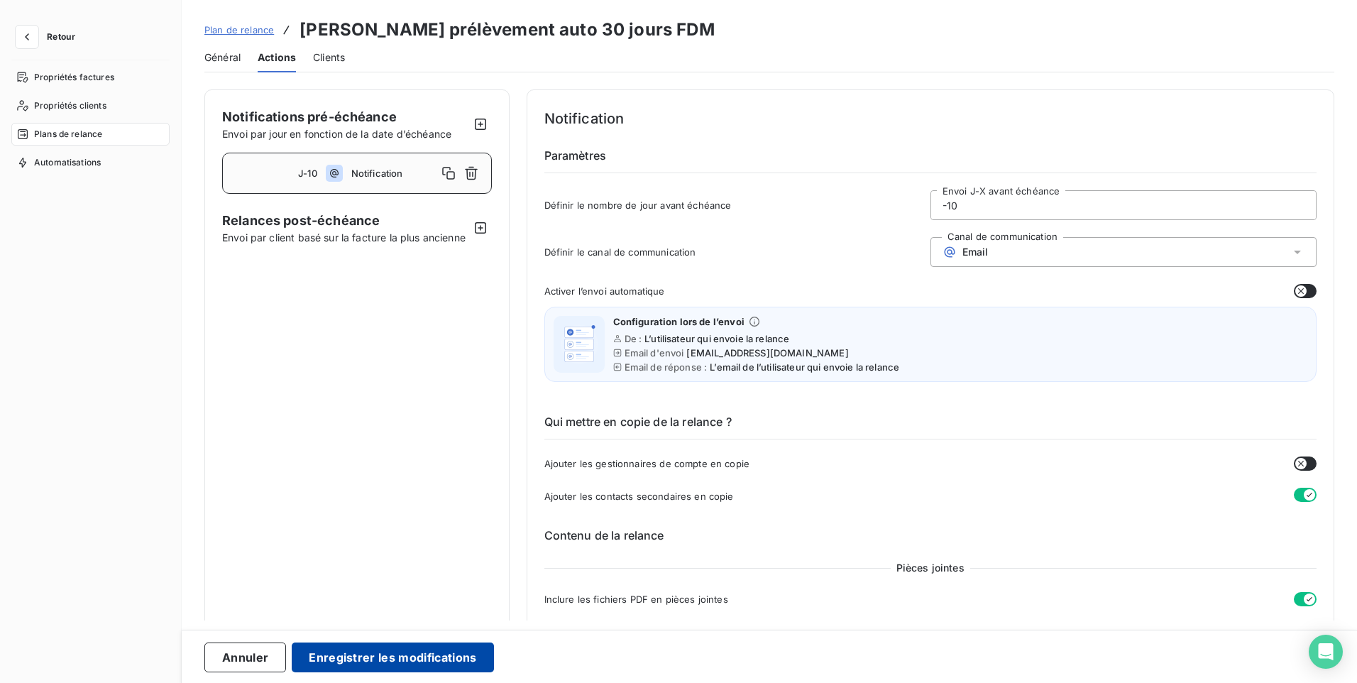
type input "-10"
click at [344, 657] on button "Enregistrer les modifications" at bounding box center [393, 658] width 202 height 30
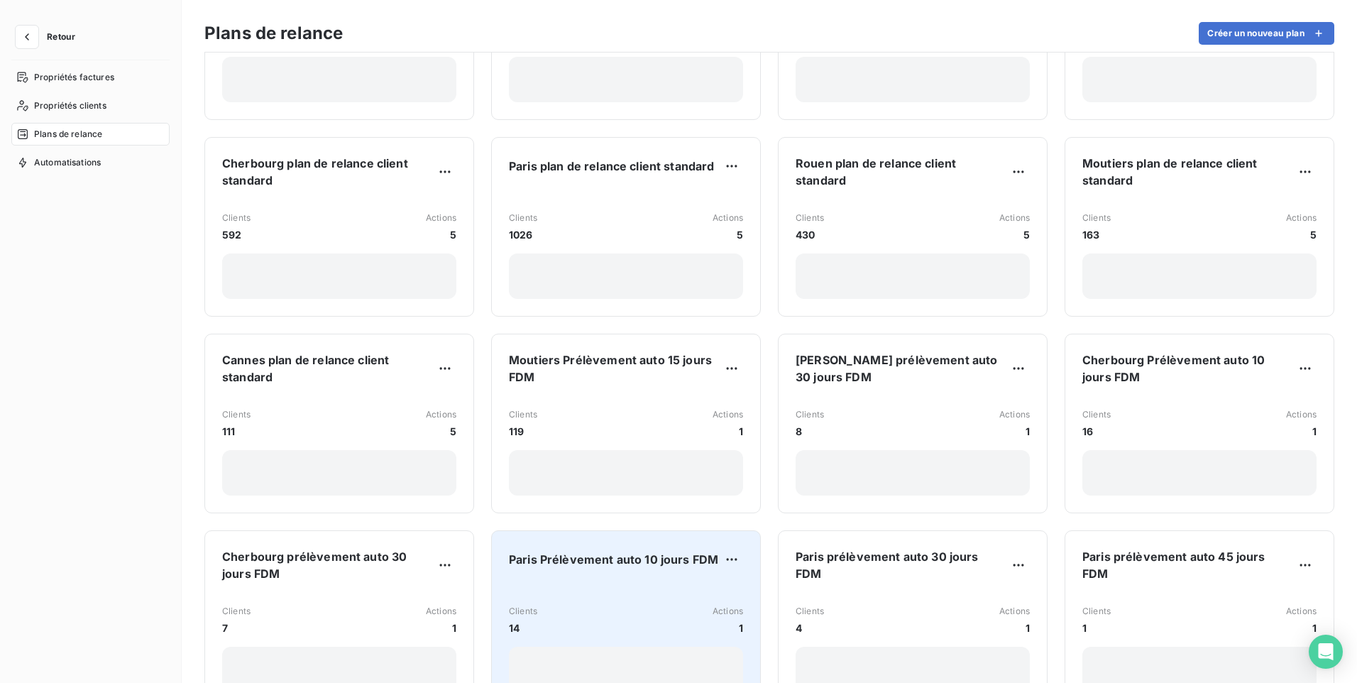
scroll to position [355, 0]
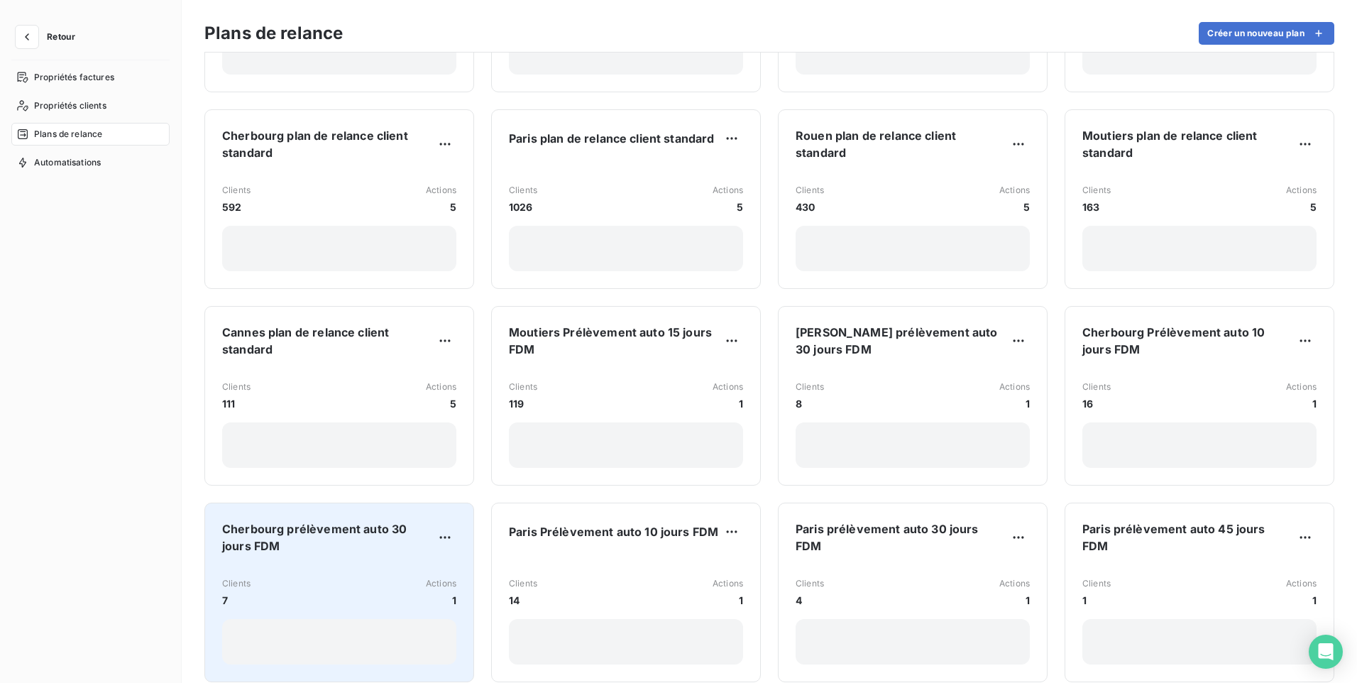
click at [360, 548] on div "Cherbourg prélèvement auto 30 jours FDM Clients 7 Actions 1" at bounding box center [339, 592] width 234 height 144
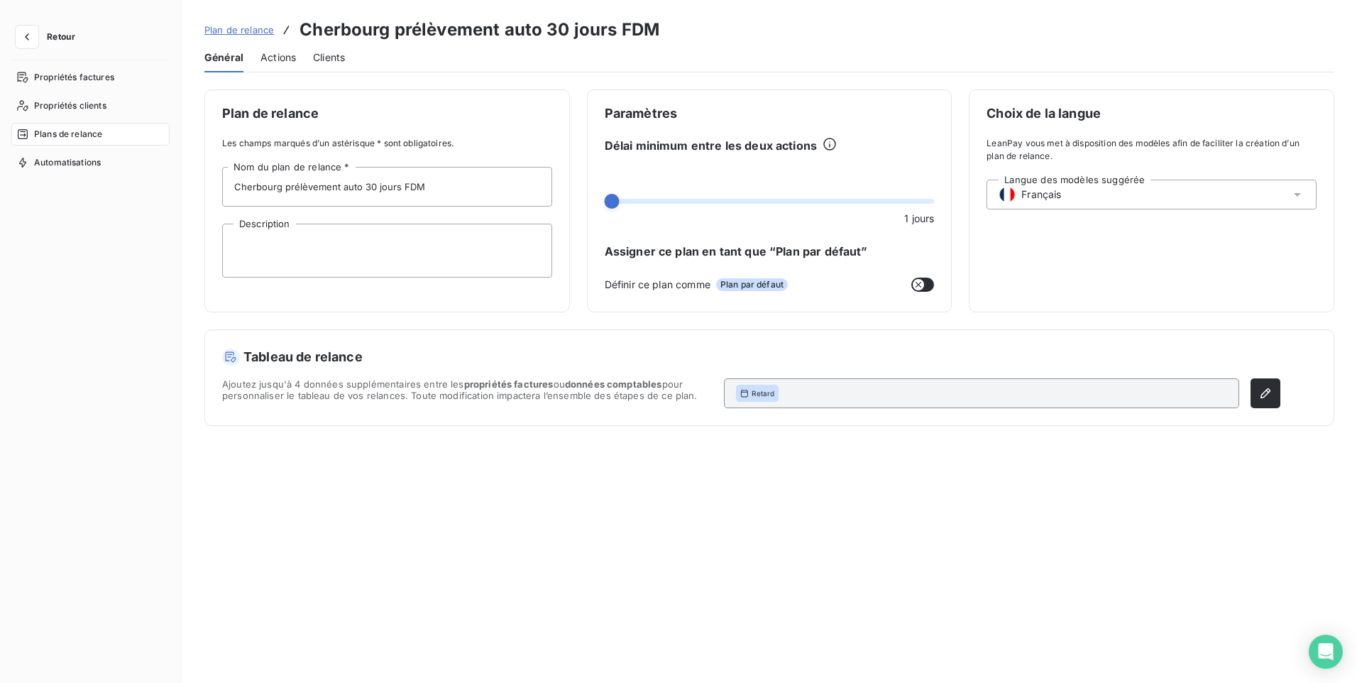
click at [275, 58] on span "Actions" at bounding box center [278, 57] width 35 height 14
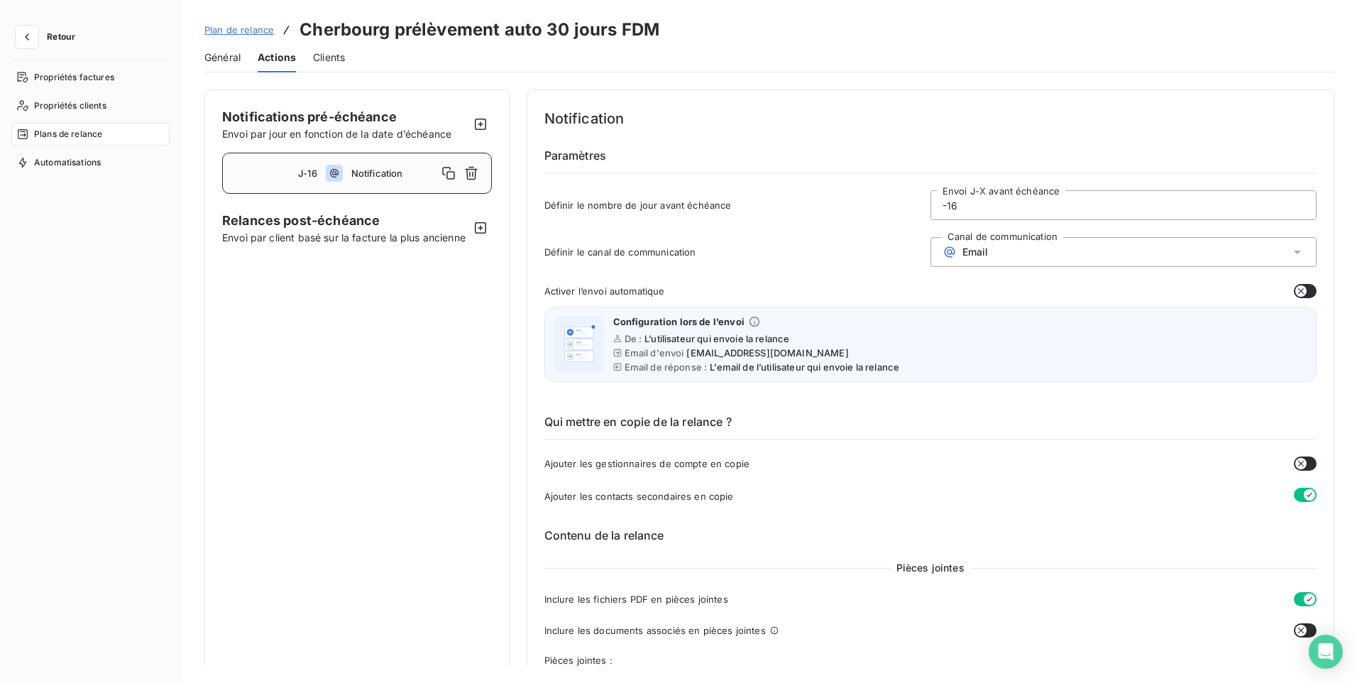
click at [980, 212] on input "-16" at bounding box center [1123, 205] width 385 height 28
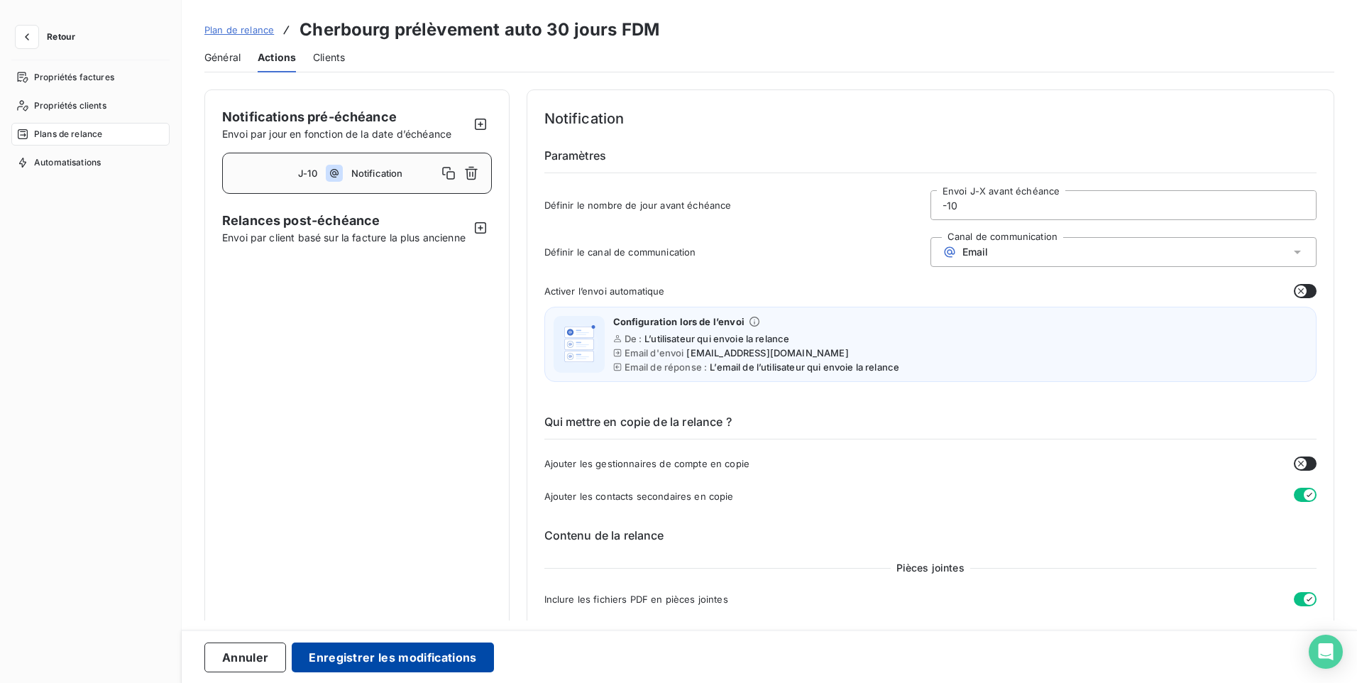
type input "-10"
click at [341, 657] on button "Enregistrer les modifications" at bounding box center [393, 658] width 202 height 30
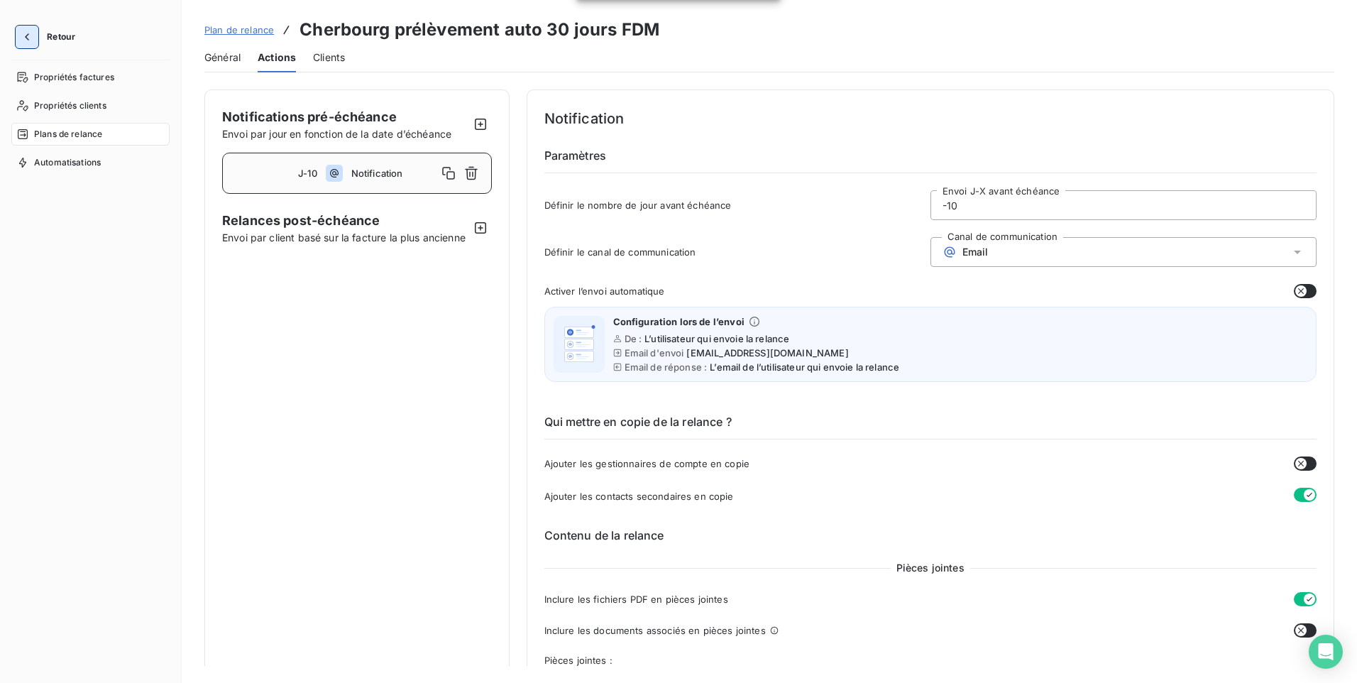
click at [30, 40] on icon "button" at bounding box center [27, 37] width 14 height 14
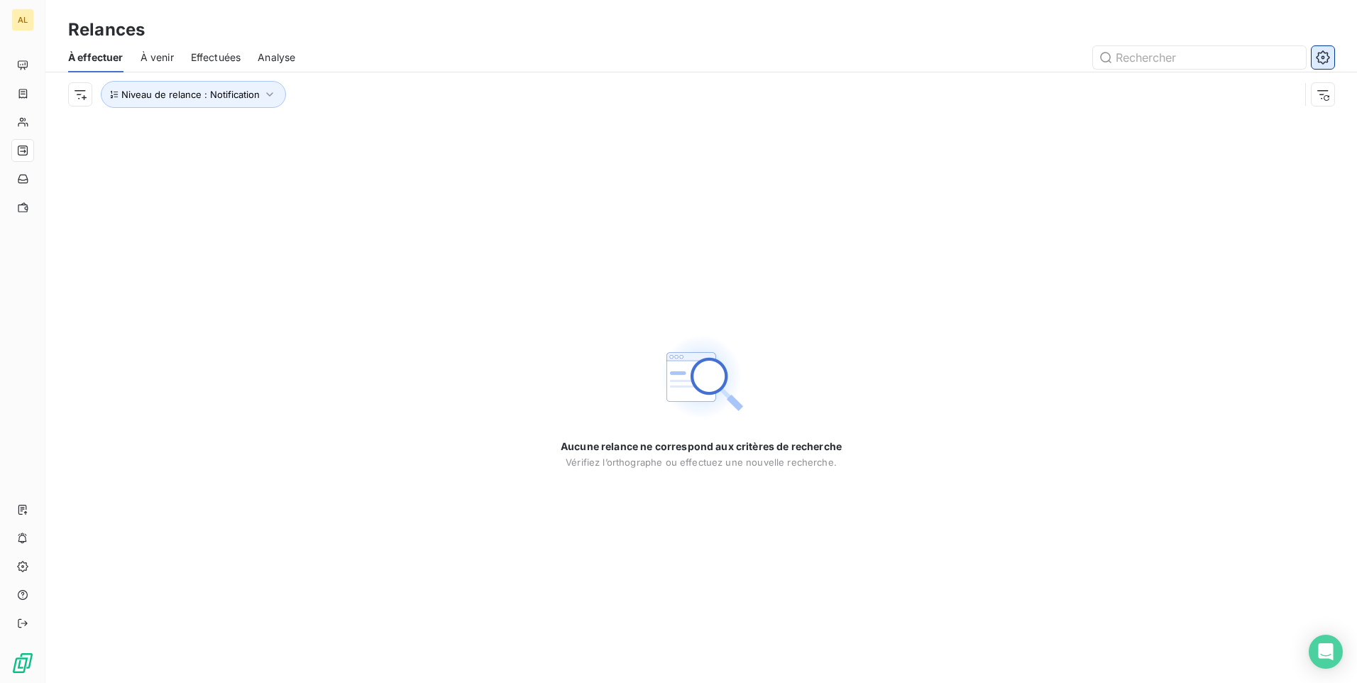
click at [1323, 58] on icon "button" at bounding box center [1324, 57] width 4 height 4
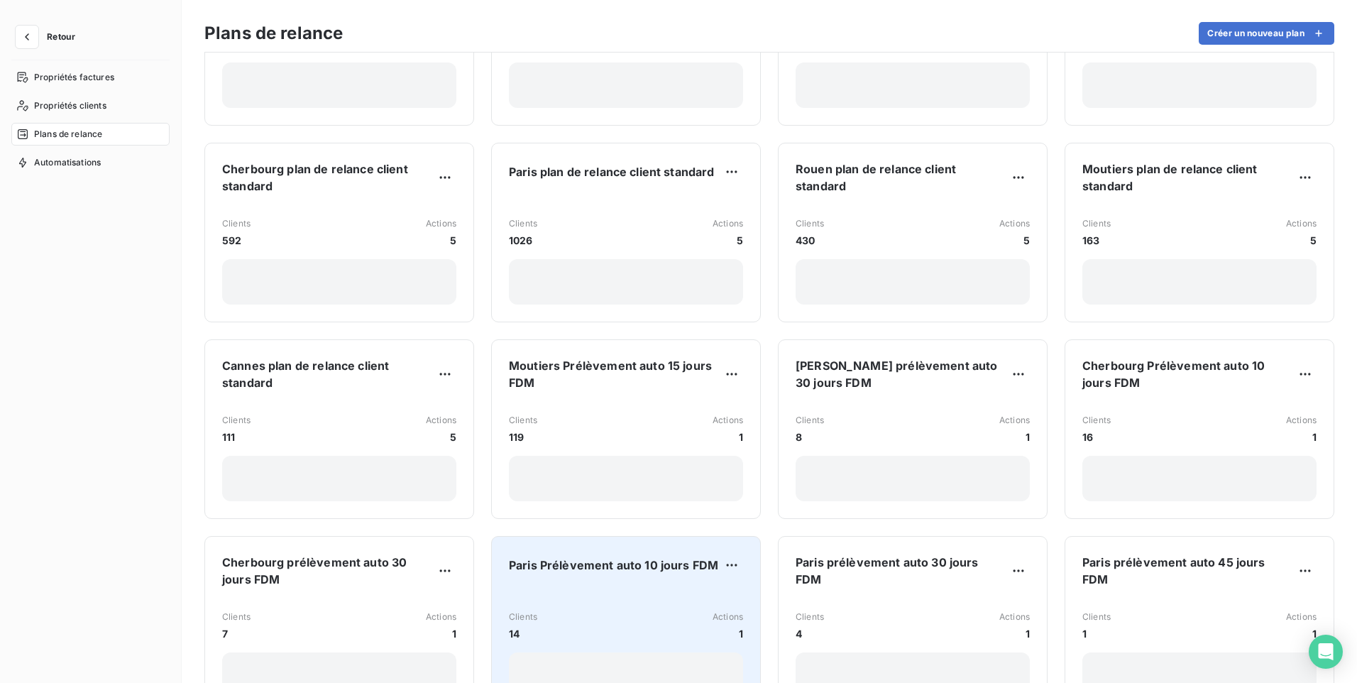
scroll to position [355, 0]
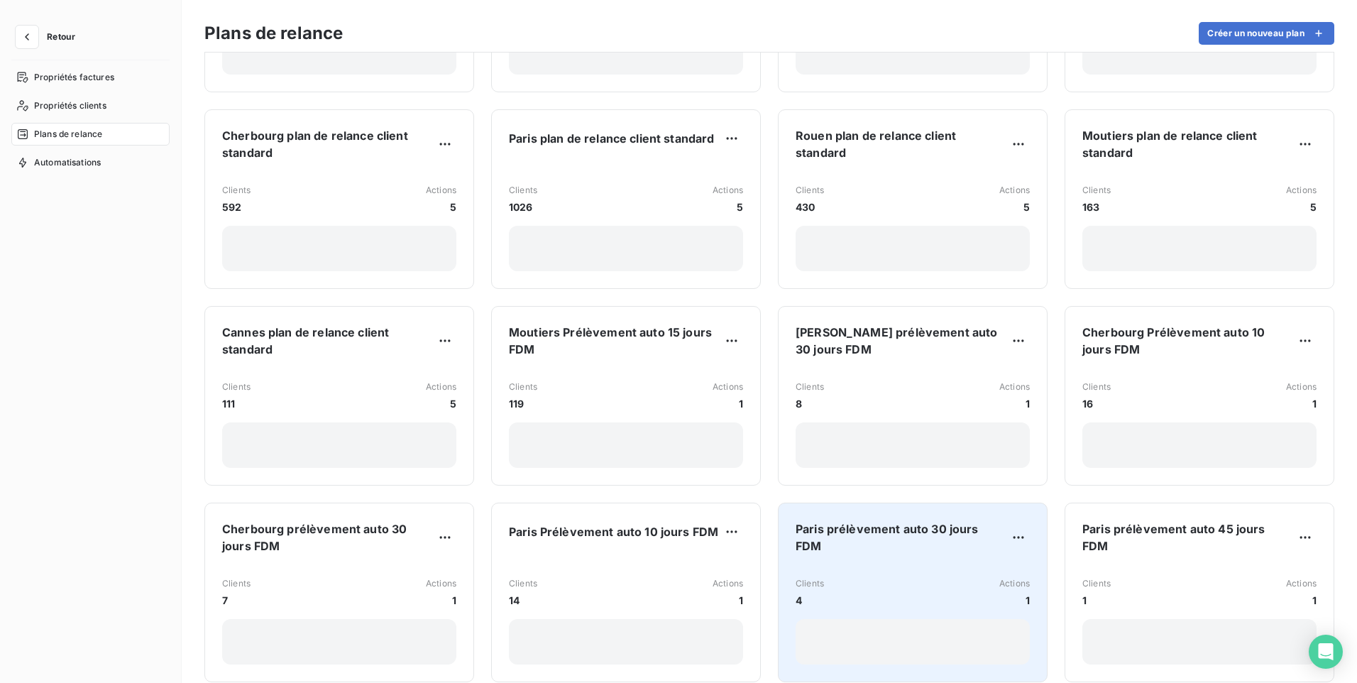
click at [891, 566] on div "Clients 4 Actions 1" at bounding box center [913, 615] width 234 height 99
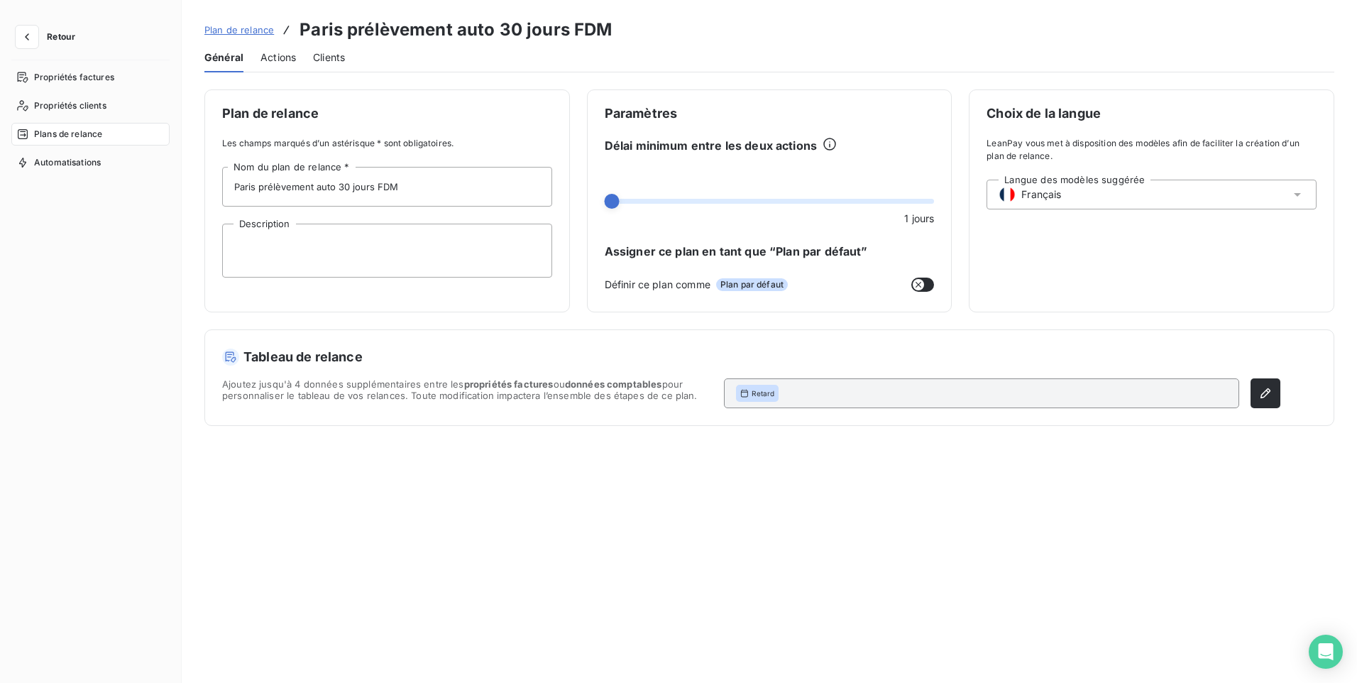
click at [267, 55] on span "Actions" at bounding box center [278, 57] width 35 height 14
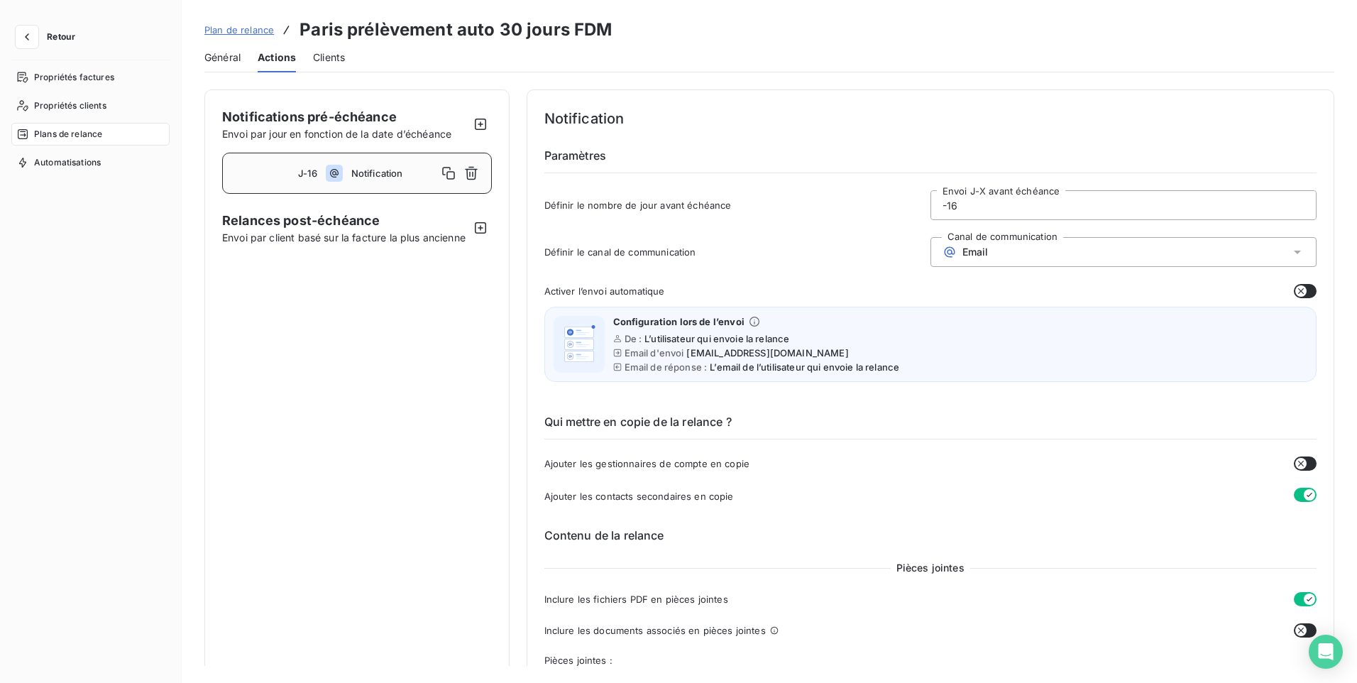
click at [962, 208] on input "-16" at bounding box center [1123, 205] width 385 height 28
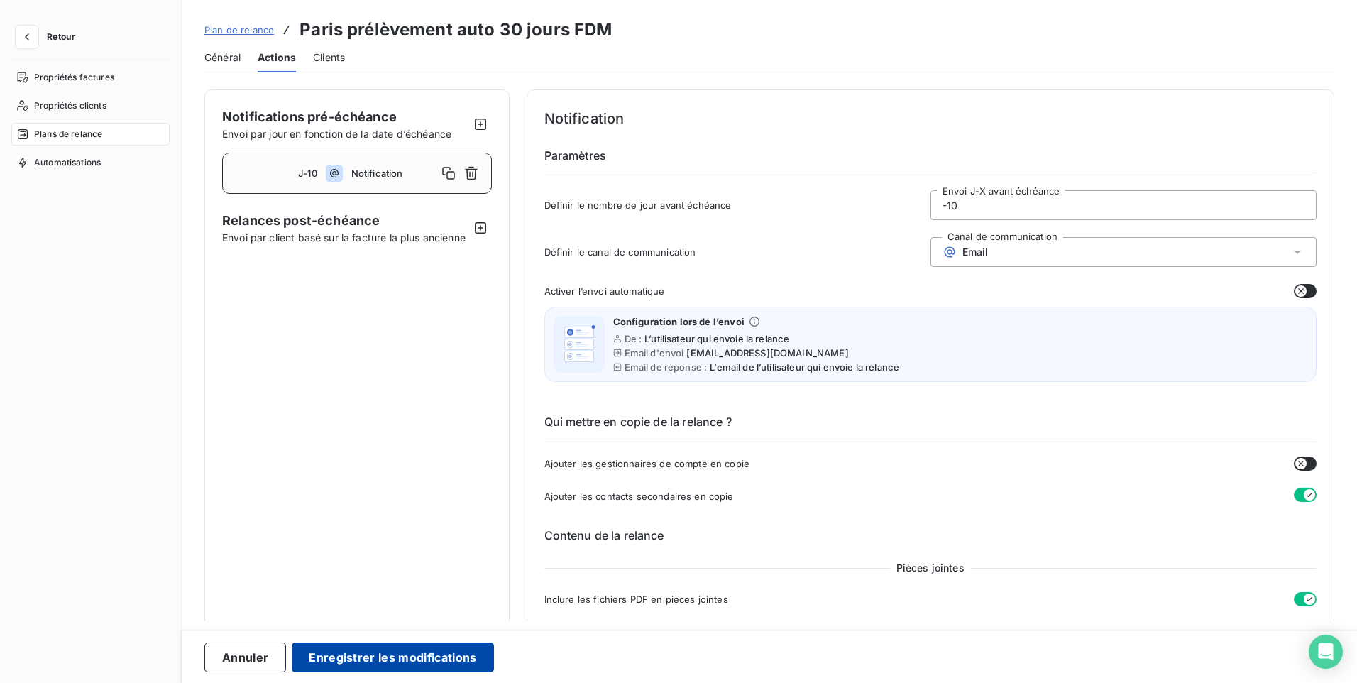
type input "-10"
click at [383, 665] on button "Enregistrer les modifications" at bounding box center [393, 658] width 202 height 30
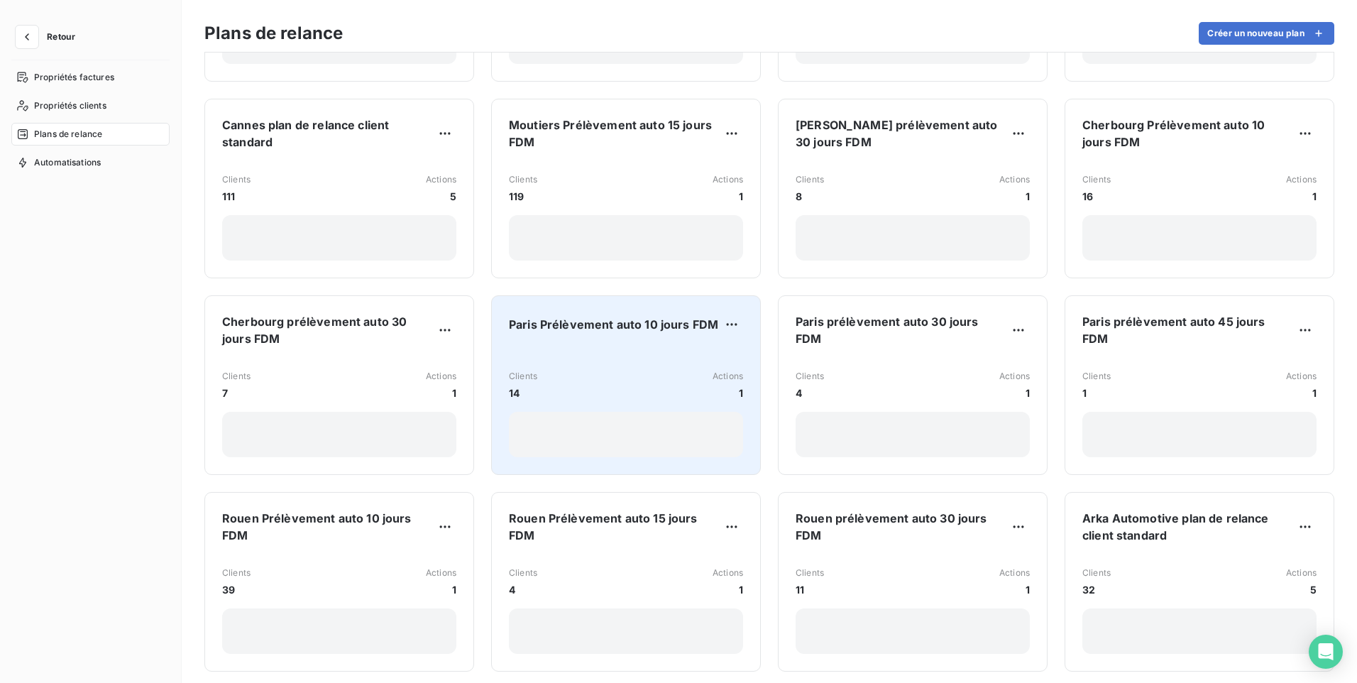
scroll to position [568, 0]
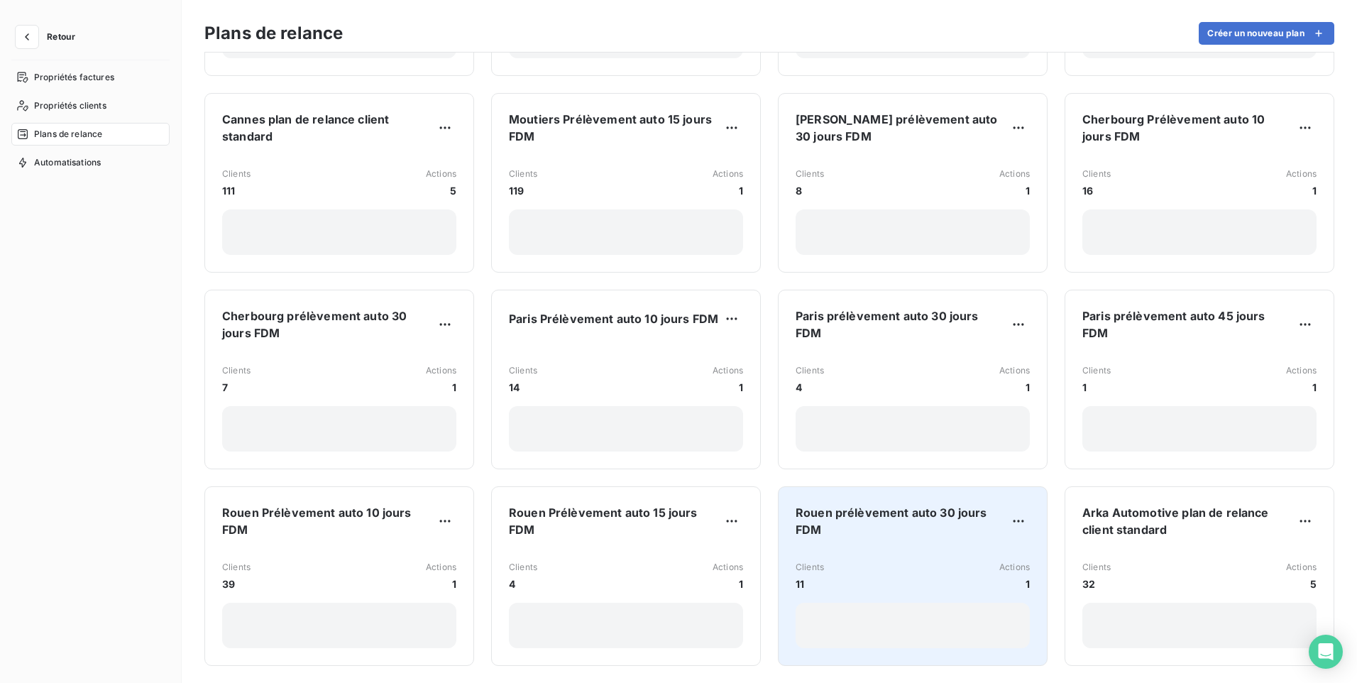
click at [913, 550] on div "Clients 11 Actions 1" at bounding box center [913, 599] width 234 height 99
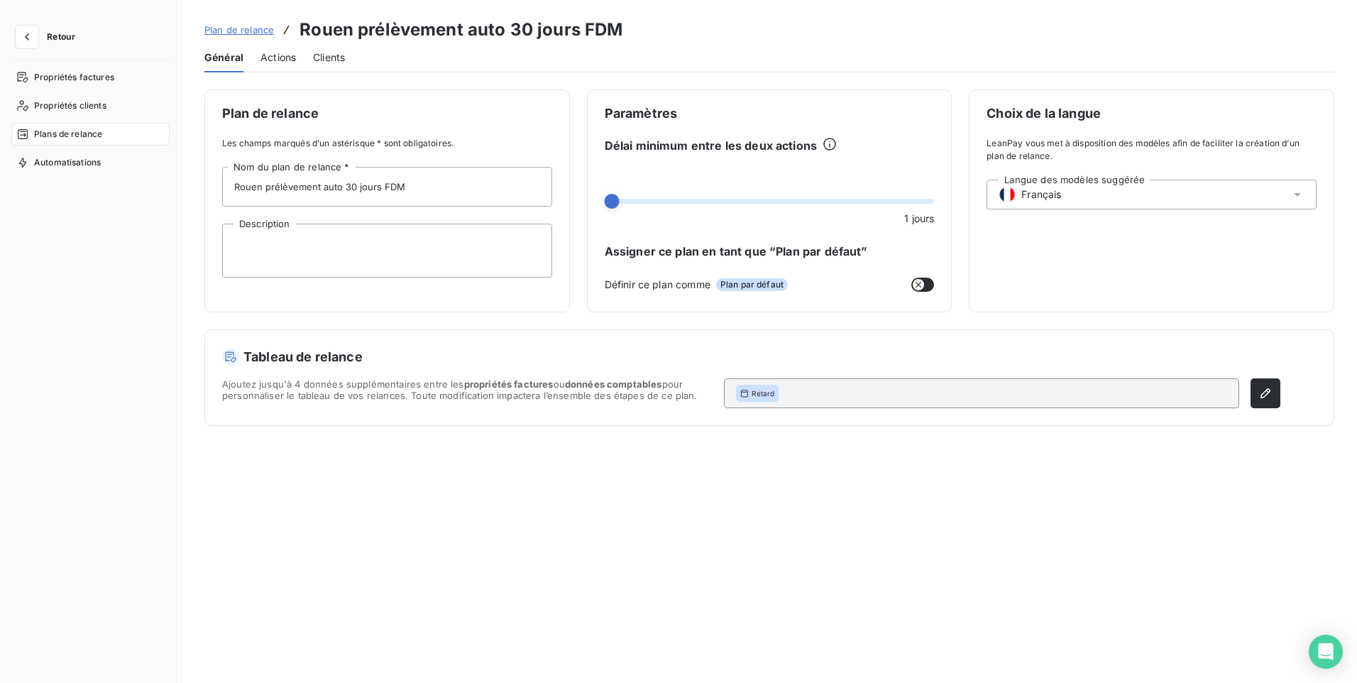
click at [274, 56] on span "Actions" at bounding box center [278, 57] width 35 height 14
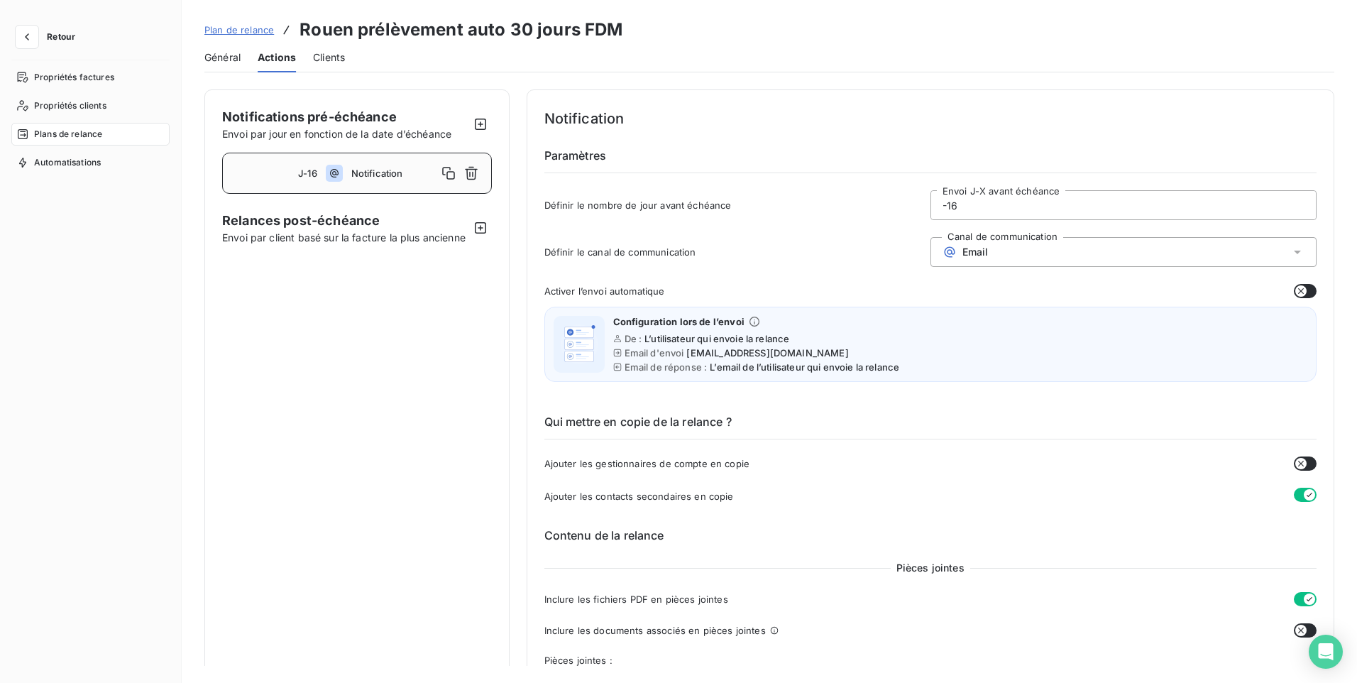
click at [972, 209] on input "-16" at bounding box center [1123, 205] width 385 height 28
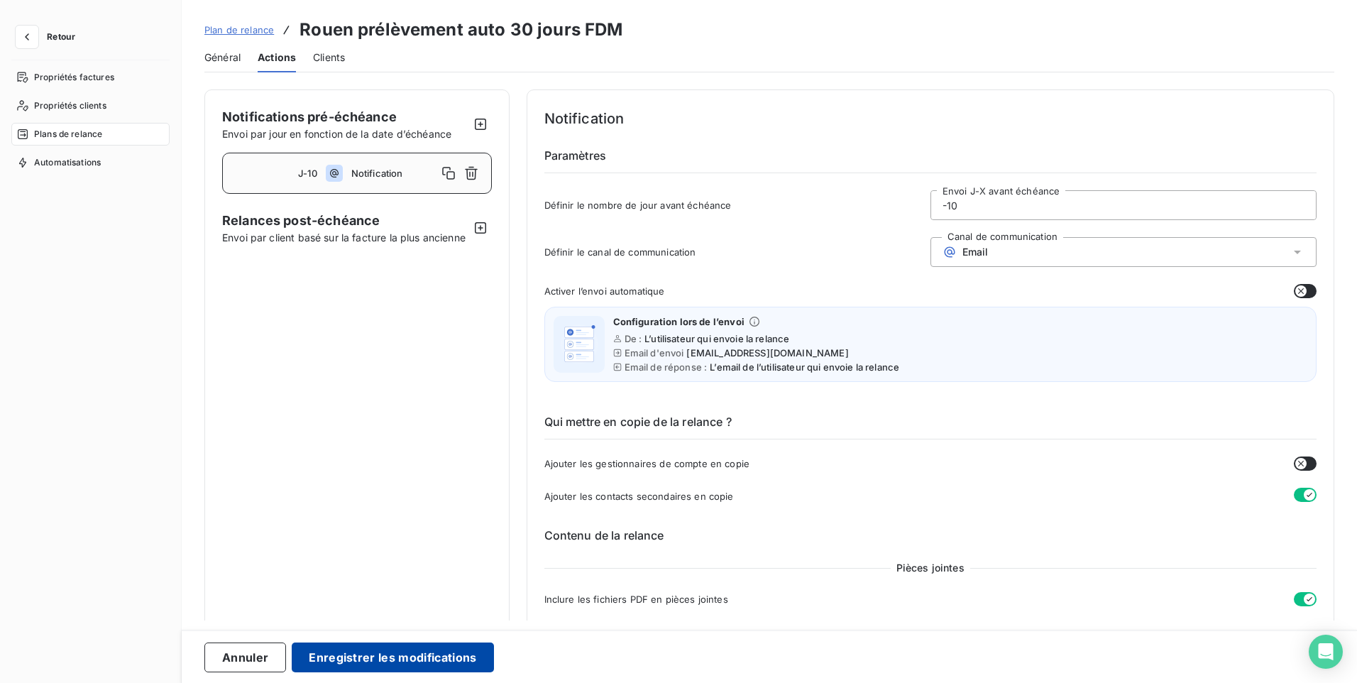
type input "-10"
click at [356, 657] on button "Enregistrer les modifications" at bounding box center [393, 658] width 202 height 30
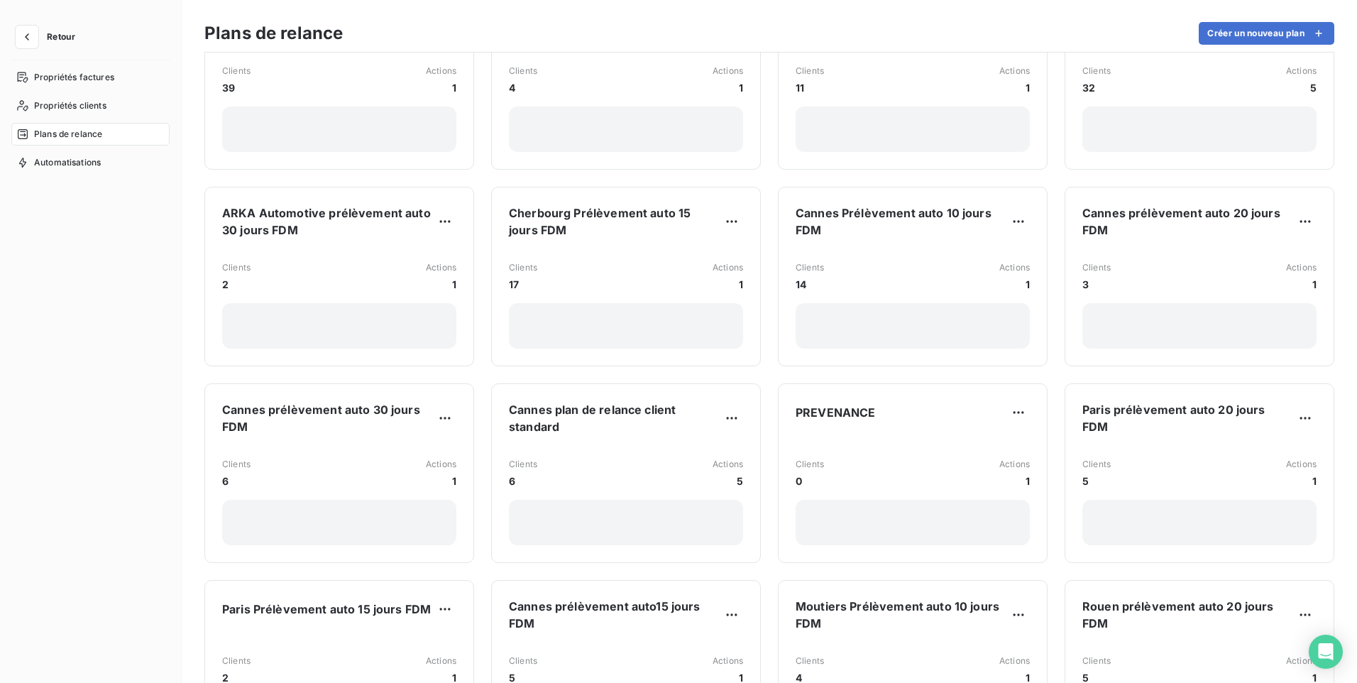
scroll to position [1065, 0]
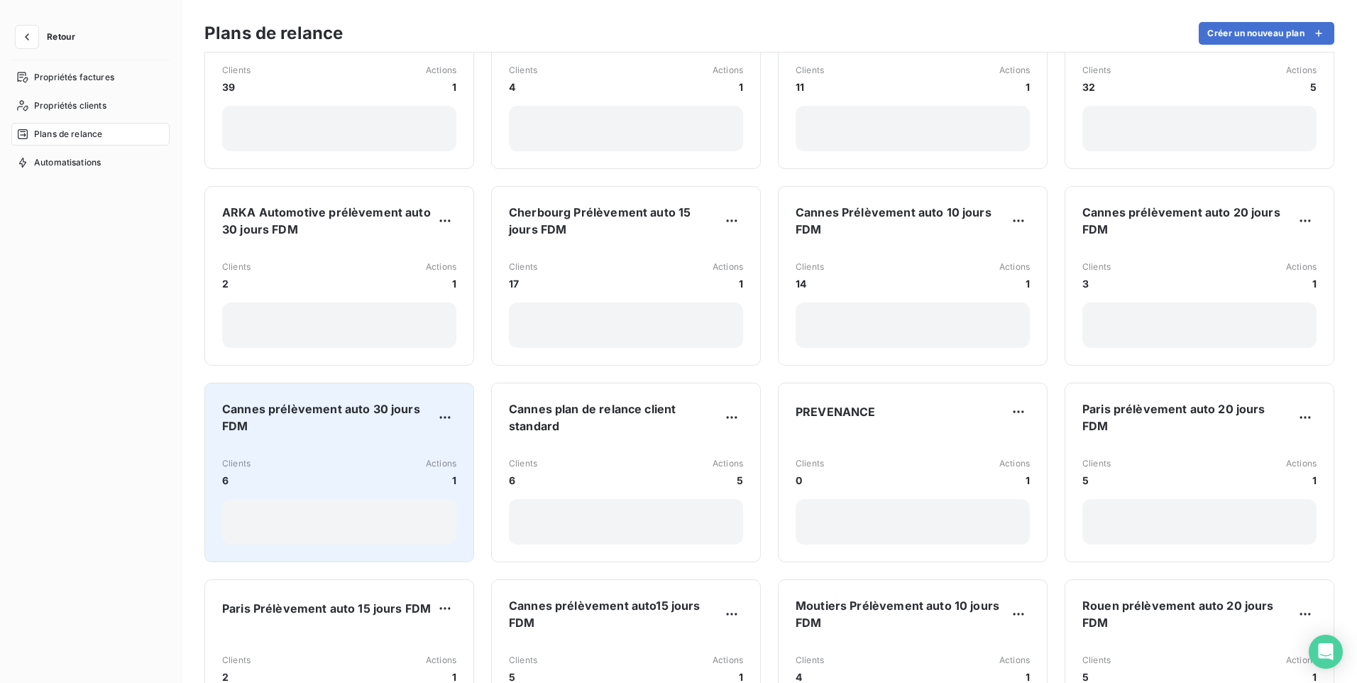
click at [335, 432] on div "Cannes prélèvement auto 30 jours FDM Clients 6 Actions 1" at bounding box center [339, 472] width 234 height 144
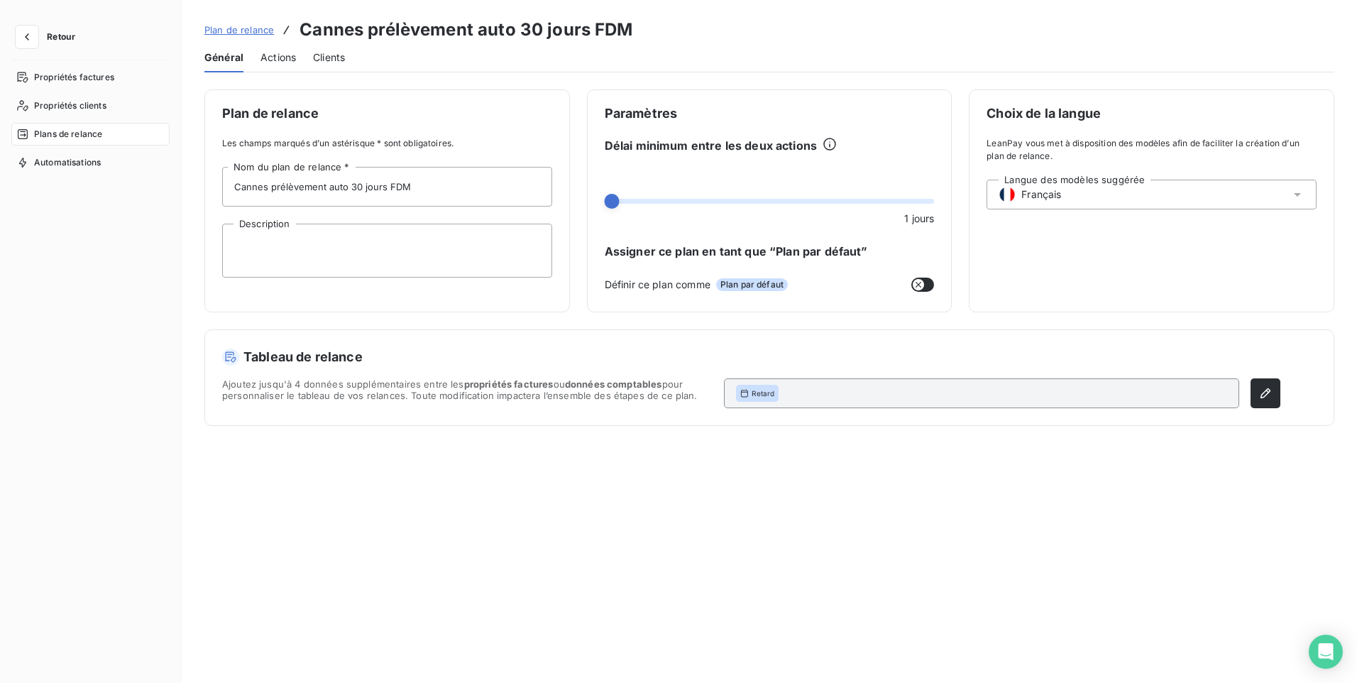
click at [278, 53] on span "Actions" at bounding box center [278, 57] width 35 height 14
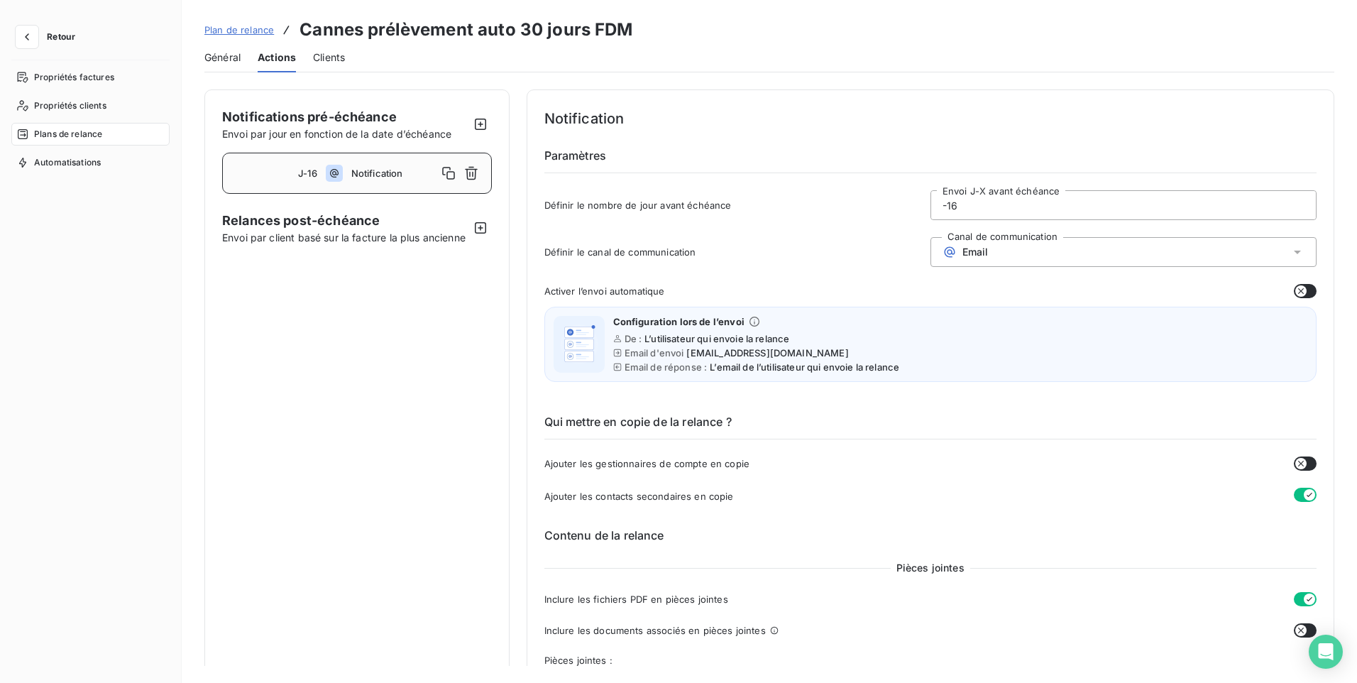
click at [986, 200] on input "-16" at bounding box center [1123, 205] width 385 height 28
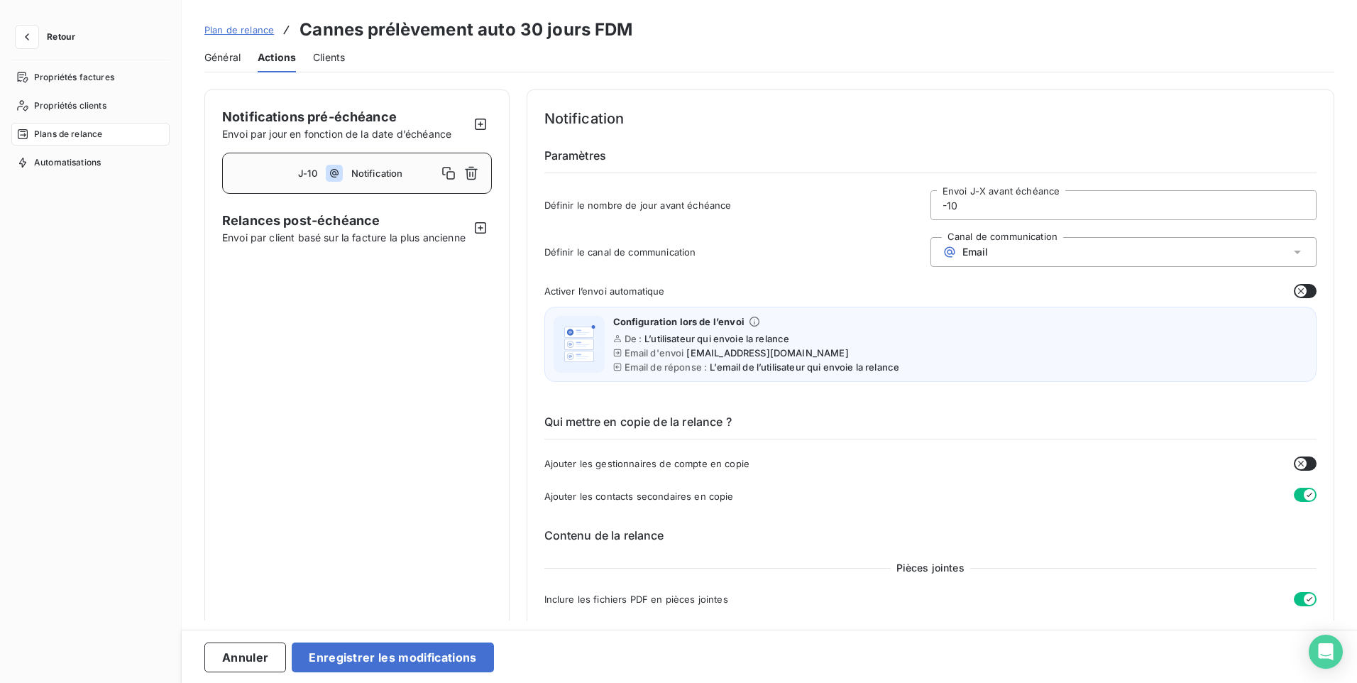
type input "-10"
click at [0, 21] on html "Retour Propriétés factures Propriétés clients Plans de relance Automatisations …" at bounding box center [678, 341] width 1357 height 683
click at [388, 650] on button "Enregistrer les modifications" at bounding box center [393, 658] width 202 height 30
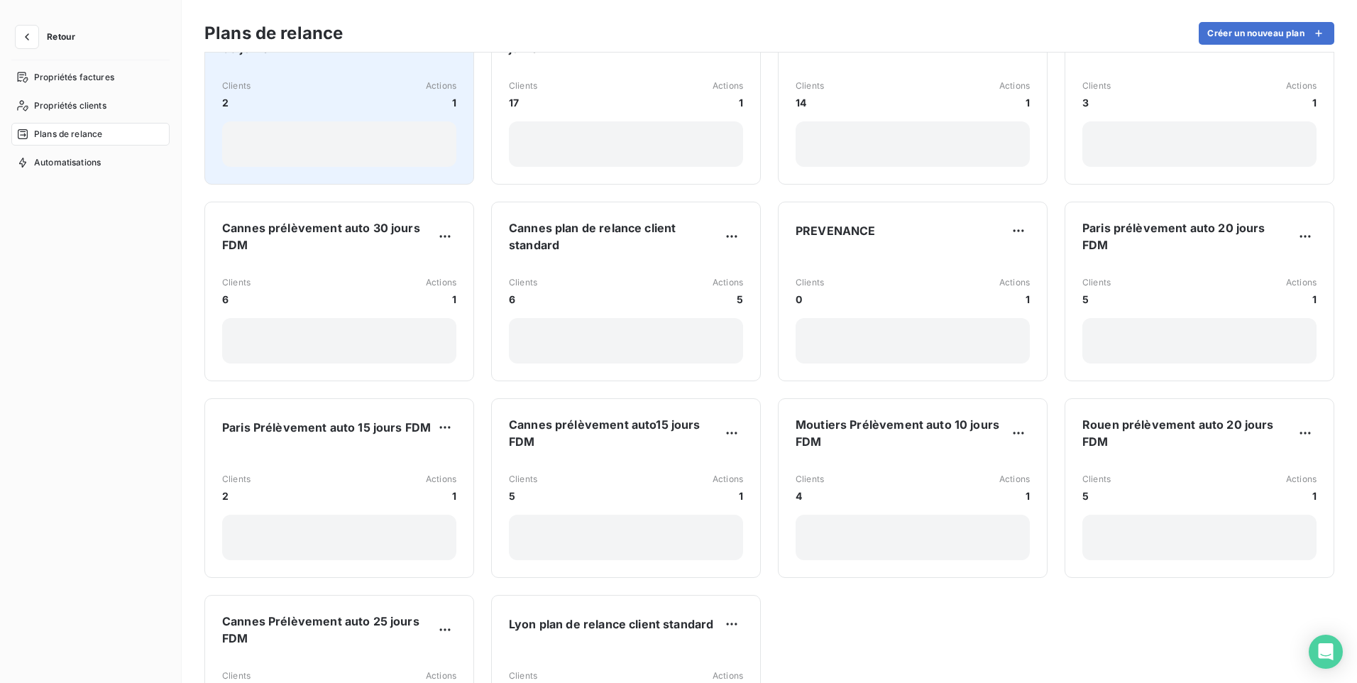
scroll to position [1065, 0]
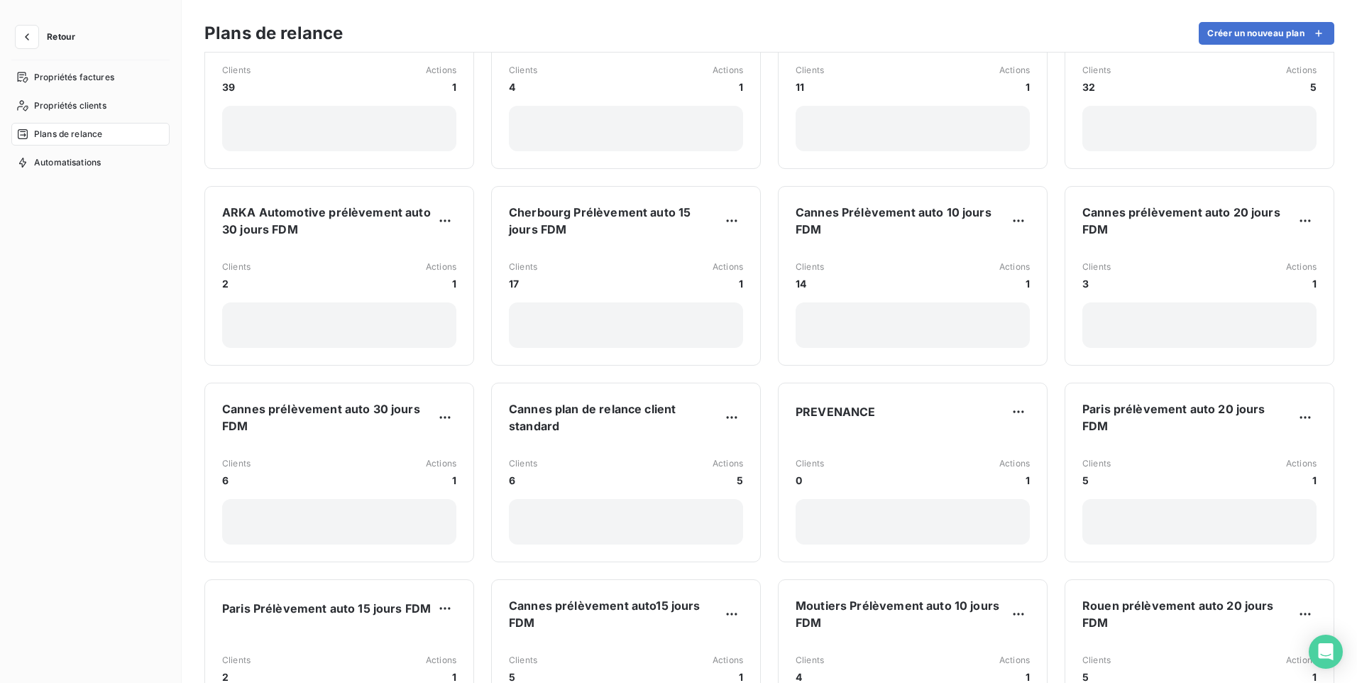
click at [39, 36] on button "Retour" at bounding box center [48, 37] width 75 height 23
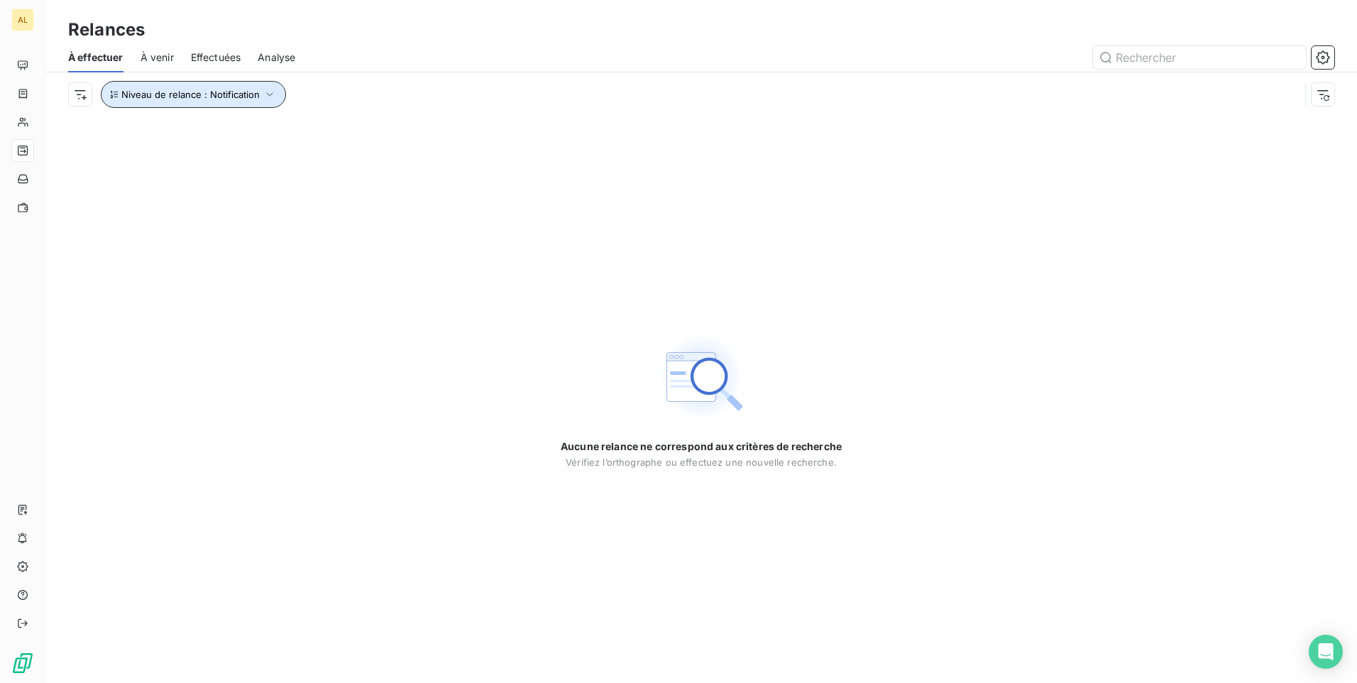
click at [237, 94] on span "Niveau de relance : Notification" at bounding box center [190, 94] width 138 height 11
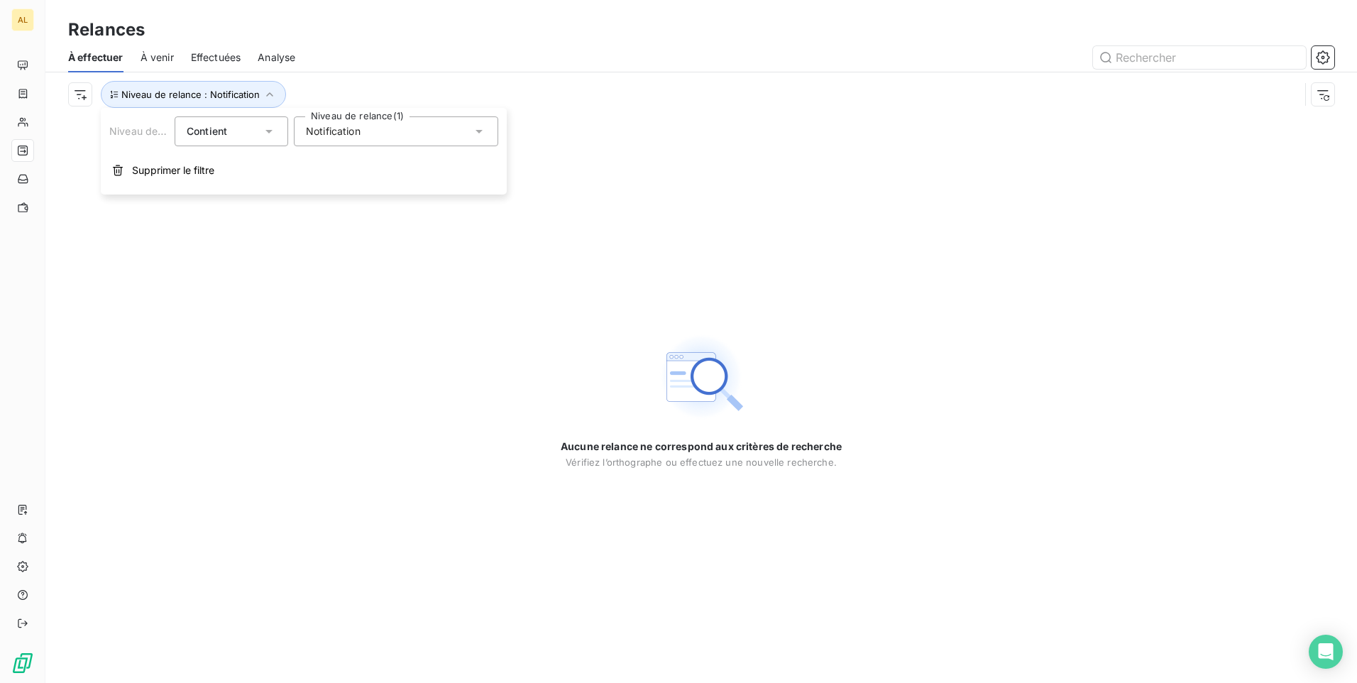
click at [371, 133] on div "Notification" at bounding box center [396, 131] width 204 height 30
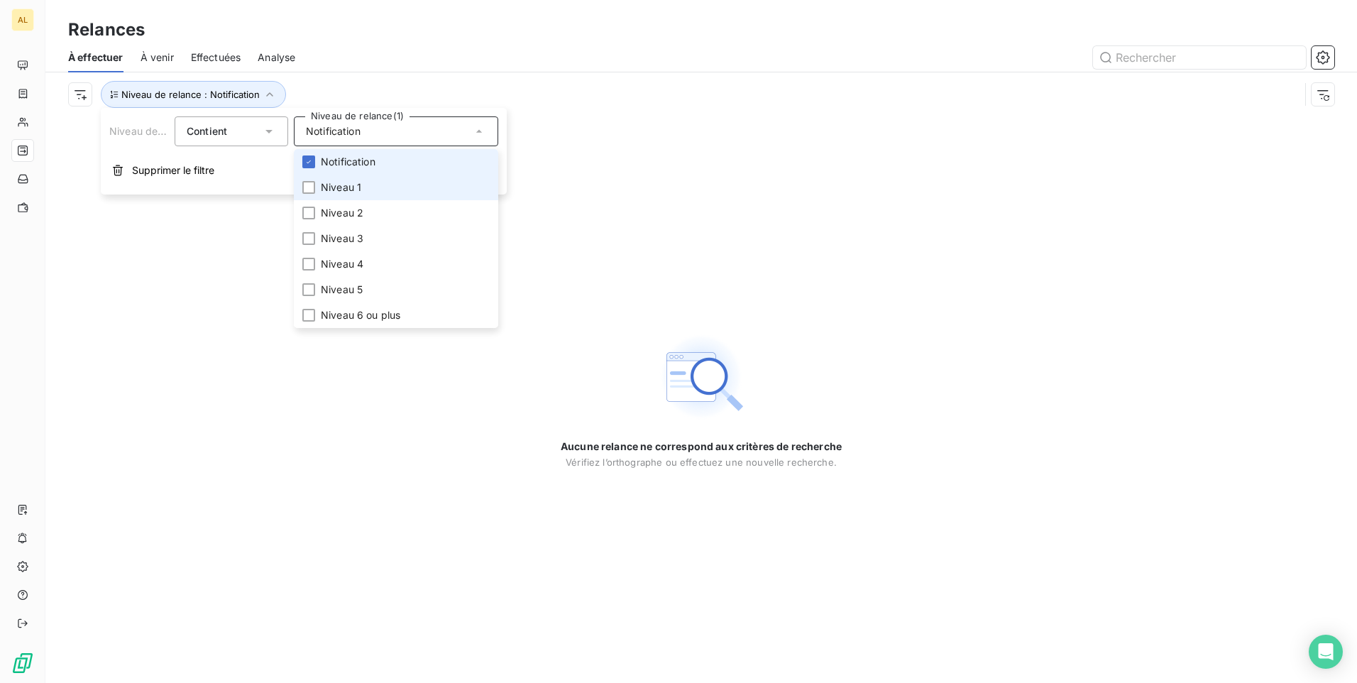
click at [325, 161] on span "Notification" at bounding box center [348, 162] width 55 height 14
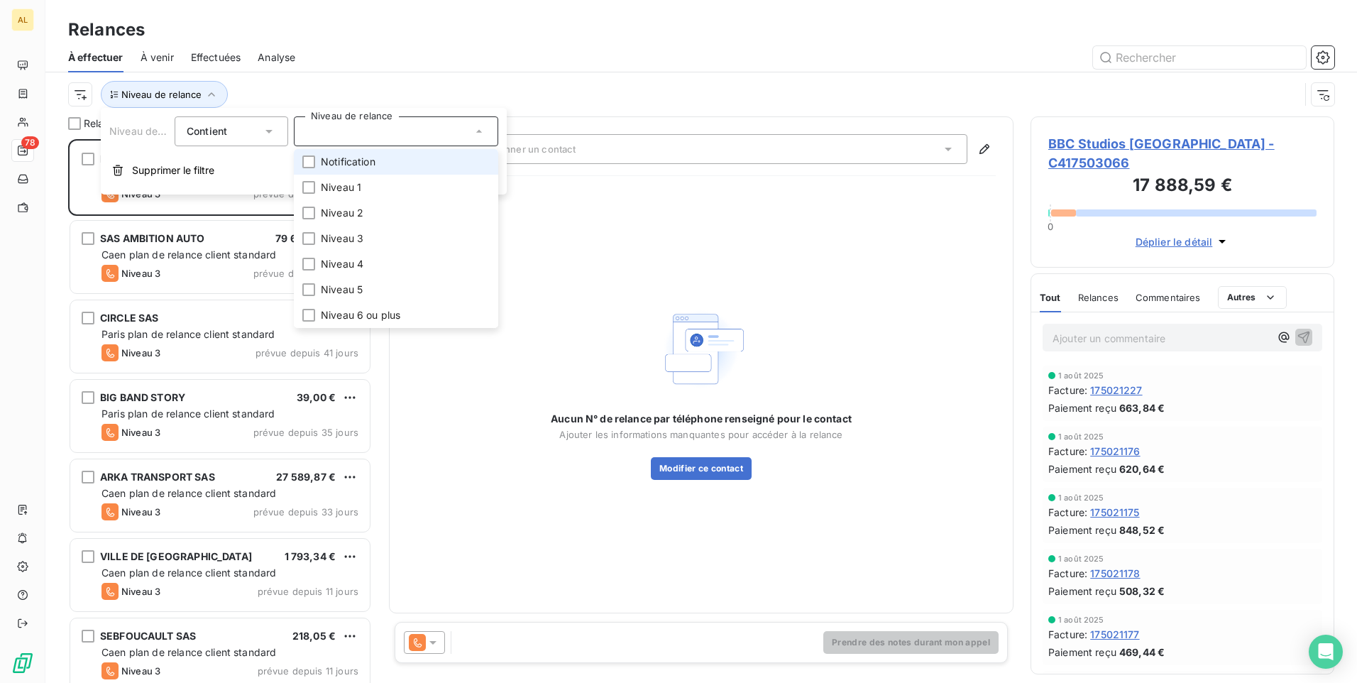
scroll to position [533, 293]
click at [322, 184] on span "Niveau 1" at bounding box center [341, 187] width 40 height 14
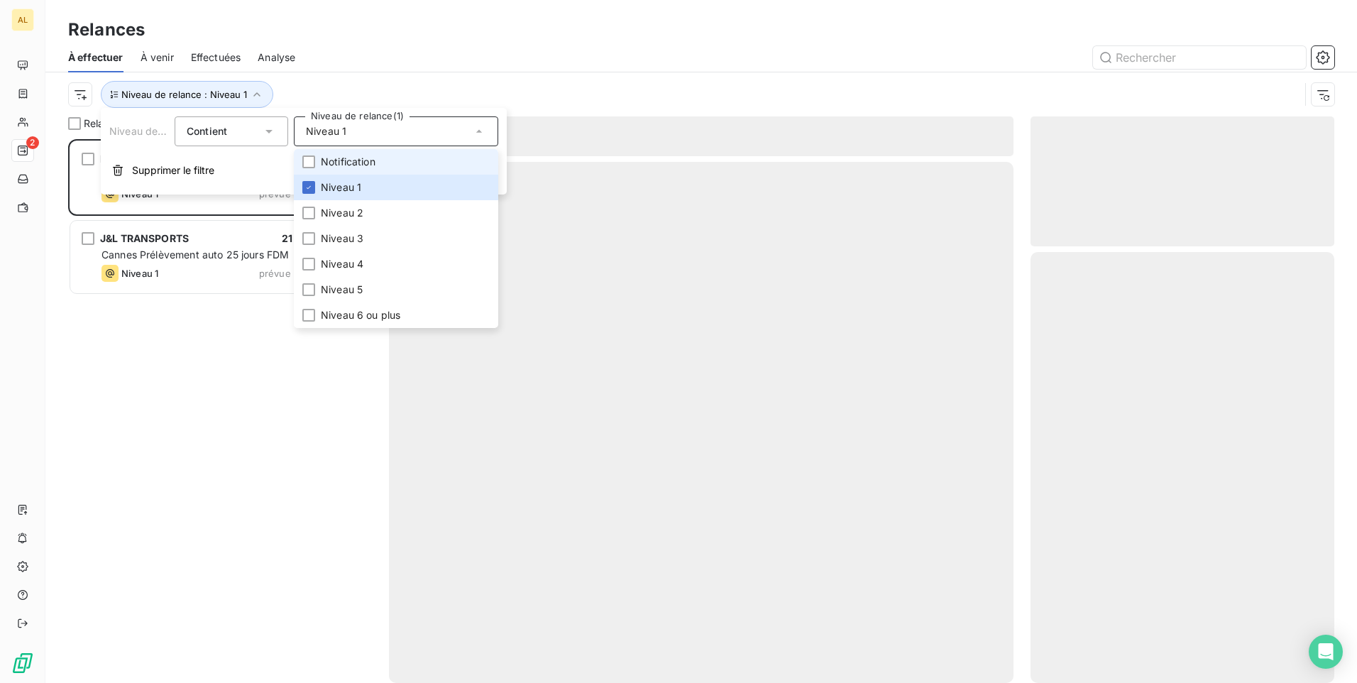
scroll to position [533, 293]
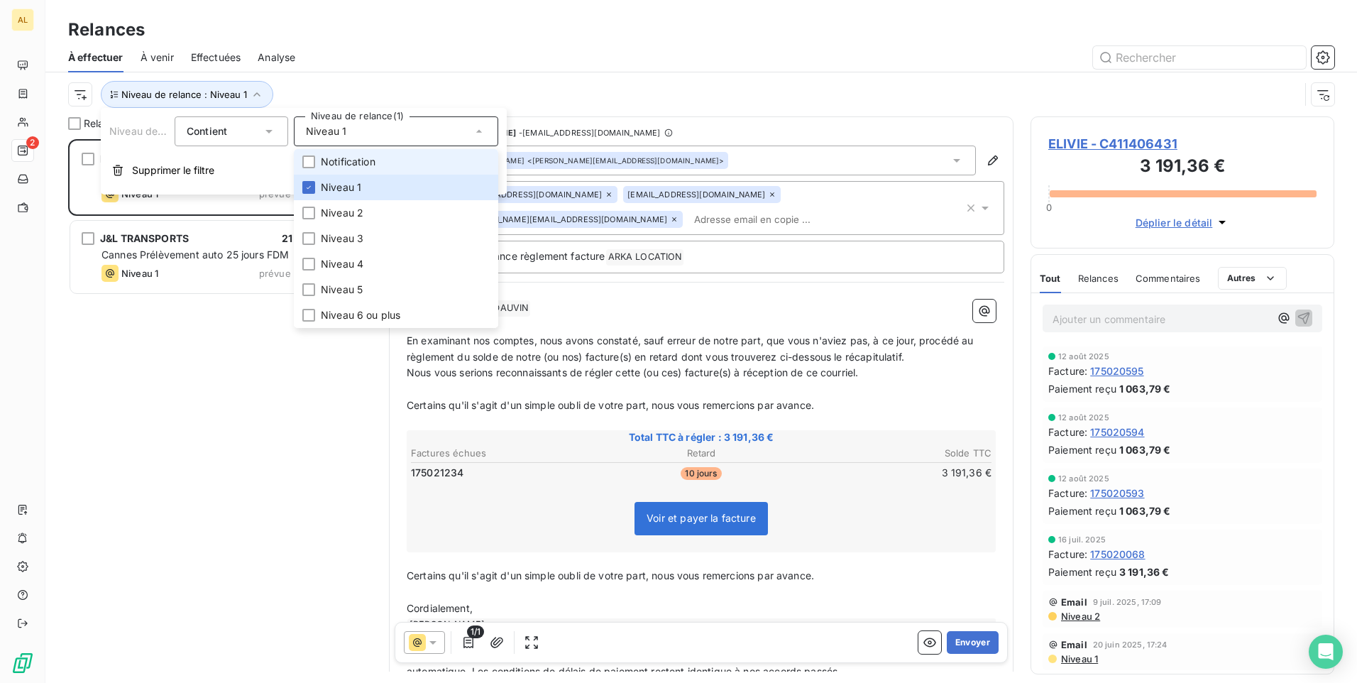
click at [332, 160] on span "Notification" at bounding box center [348, 162] width 55 height 14
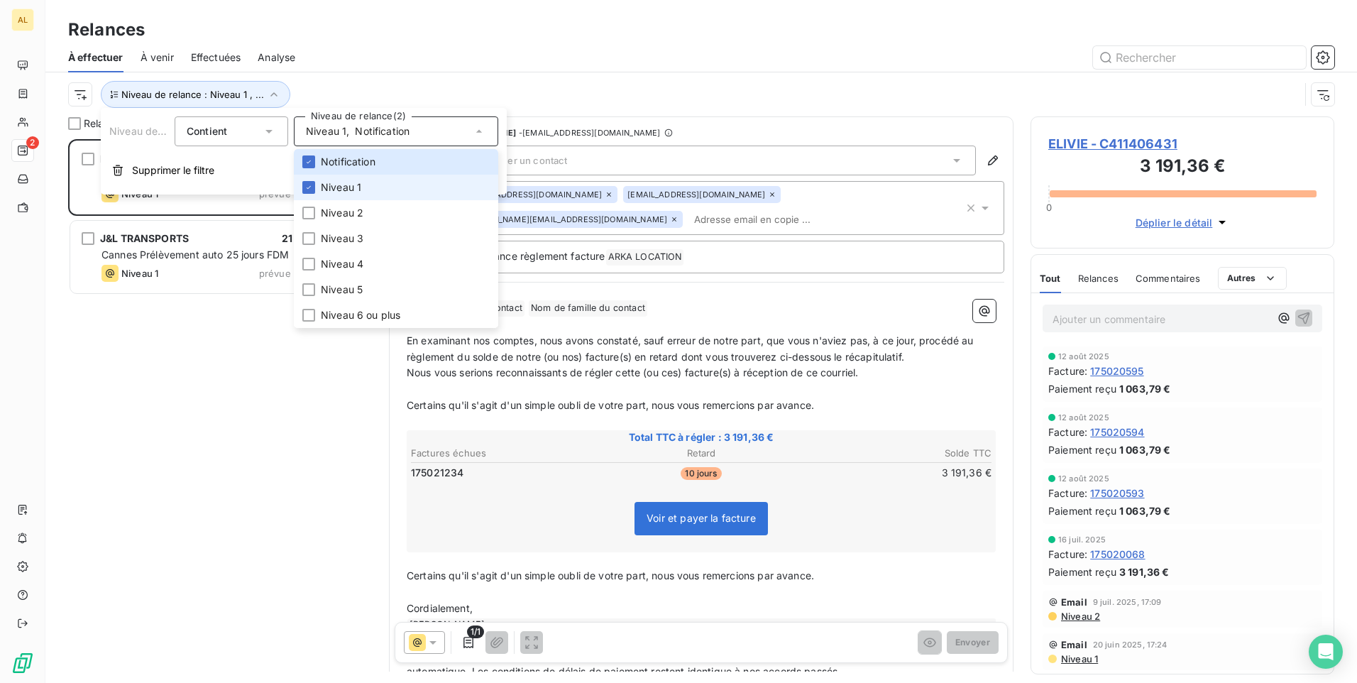
click at [332, 184] on span "Niveau 1" at bounding box center [341, 187] width 40 height 14
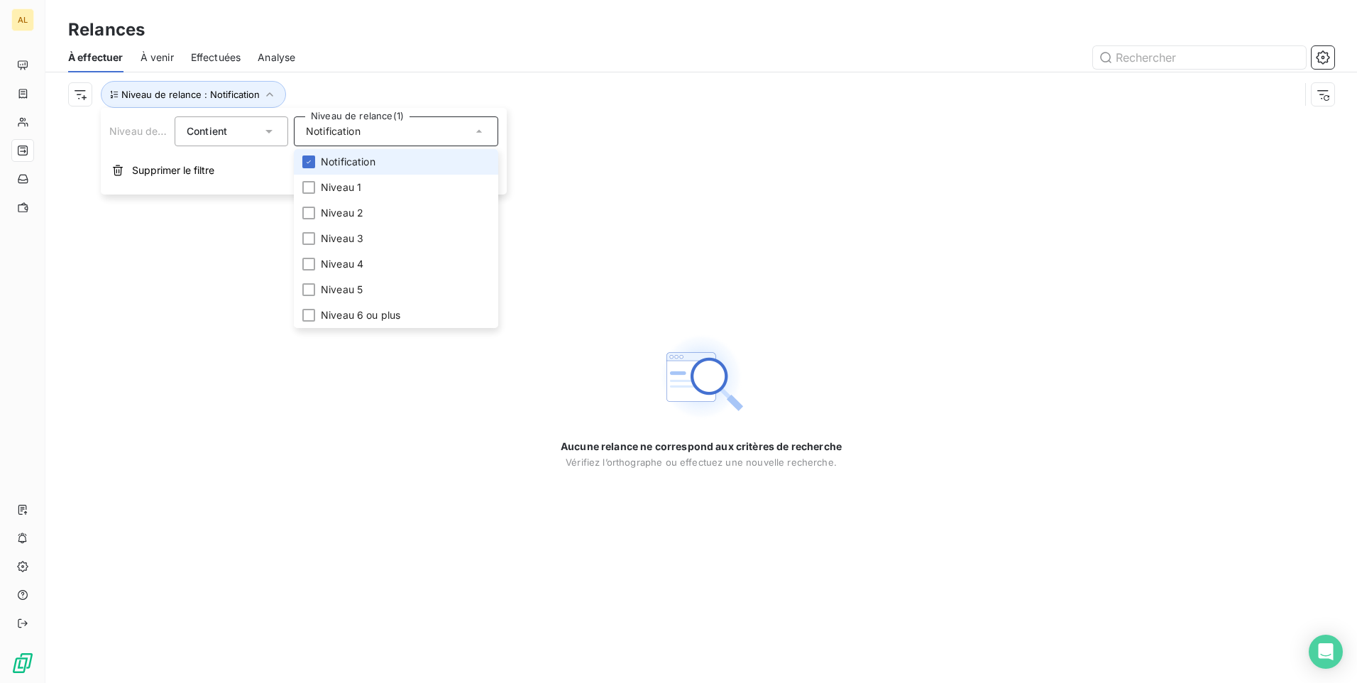
click at [332, 164] on span "Notification" at bounding box center [348, 162] width 55 height 14
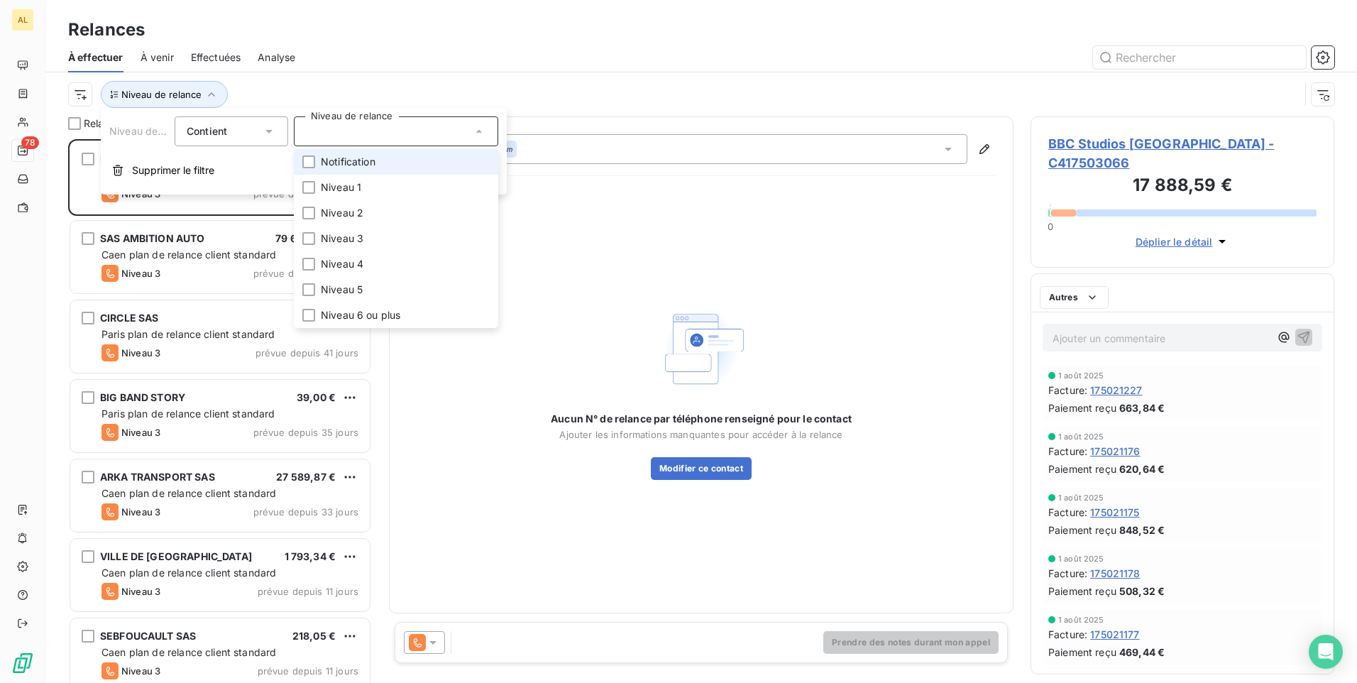
scroll to position [533, 293]
click at [317, 180] on li "Niveau 1" at bounding box center [396, 188] width 204 height 26
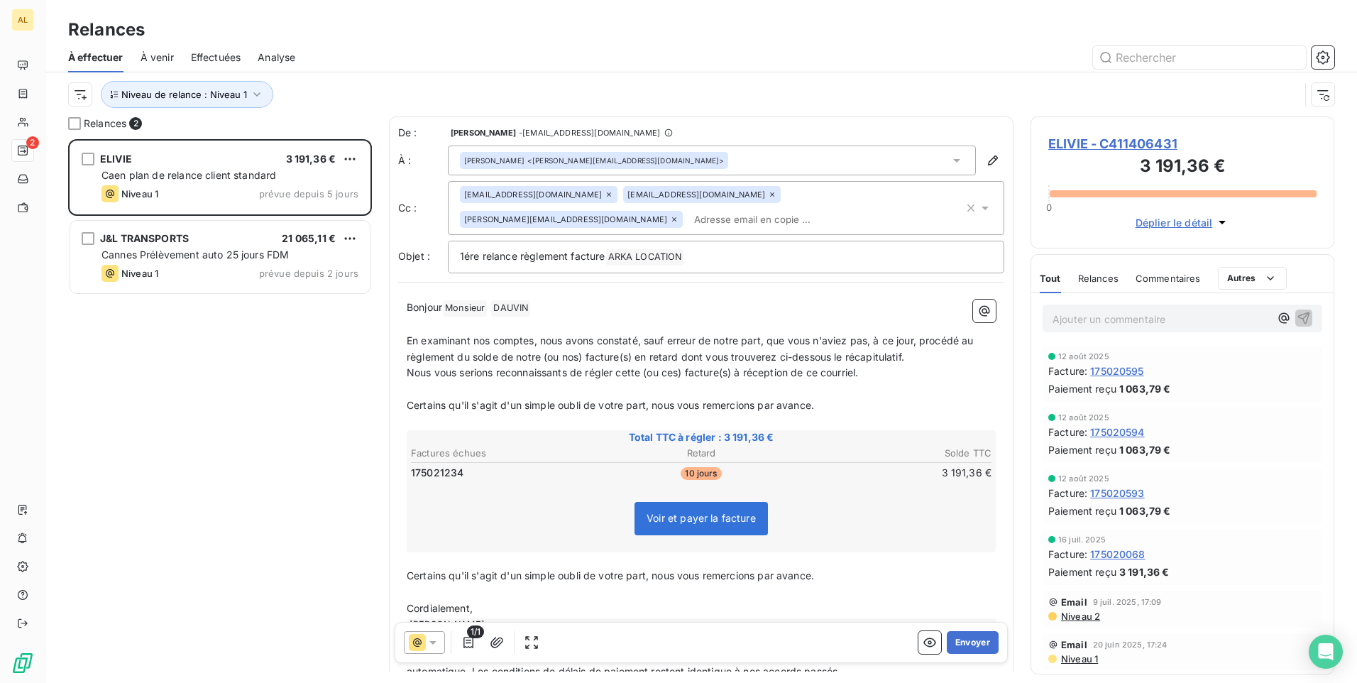
click at [343, 60] on div at bounding box center [823, 57] width 1022 height 23
